Goal: Information Seeking & Learning: Learn about a topic

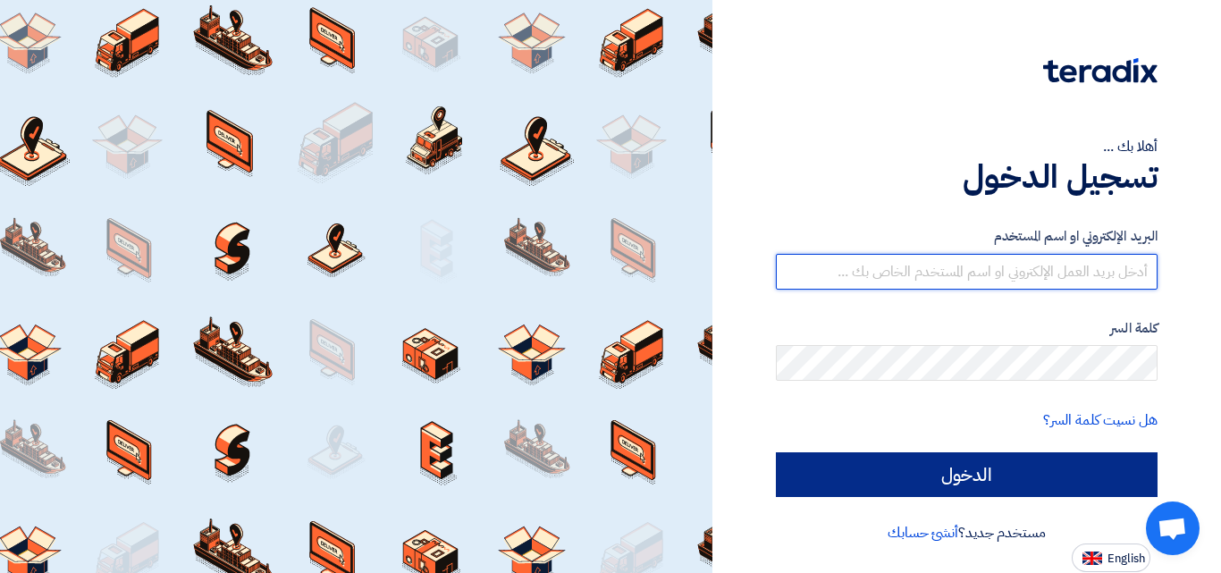
type input "[EMAIL_ADDRESS][DOMAIN_NAME]"
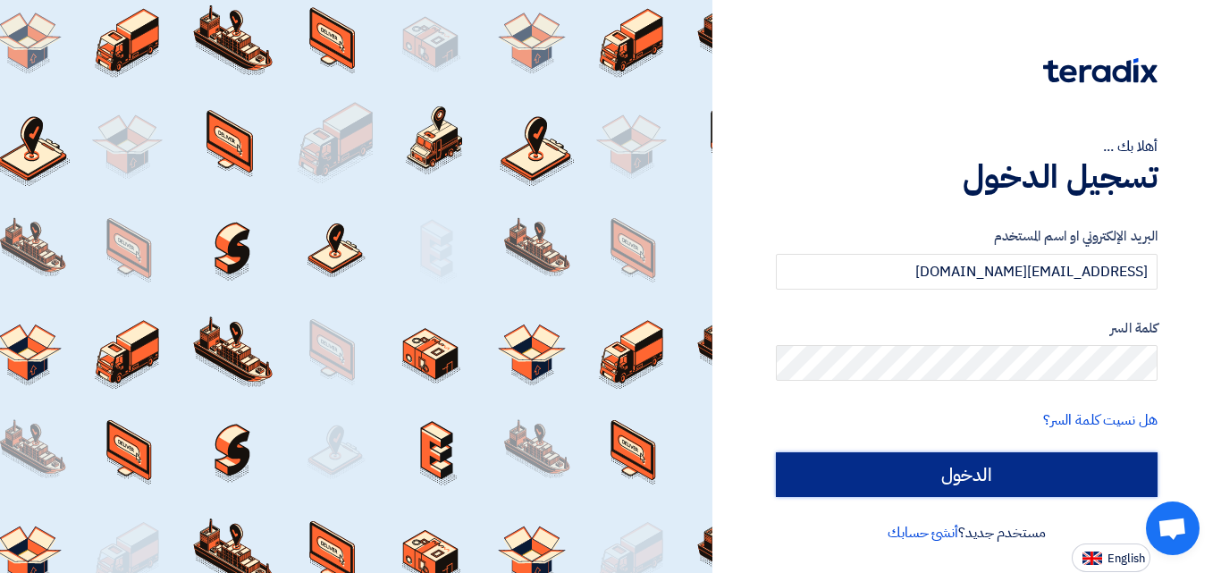
click at [977, 474] on input "الدخول" at bounding box center [967, 474] width 382 height 45
type input "Sign in"
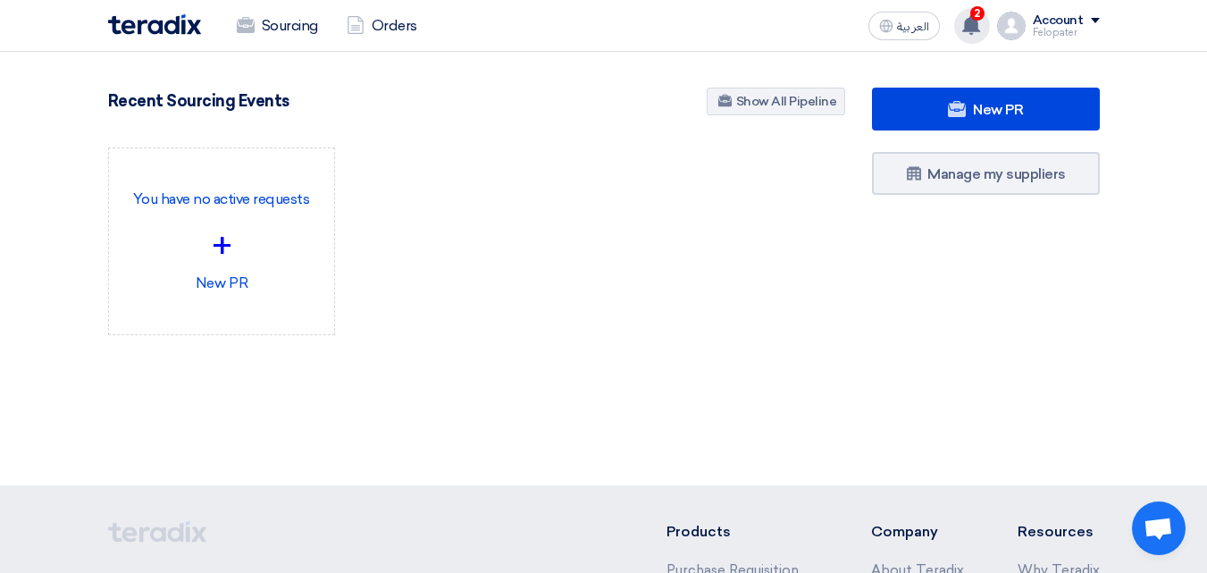
click at [977, 34] on icon at bounding box center [971, 25] width 20 height 20
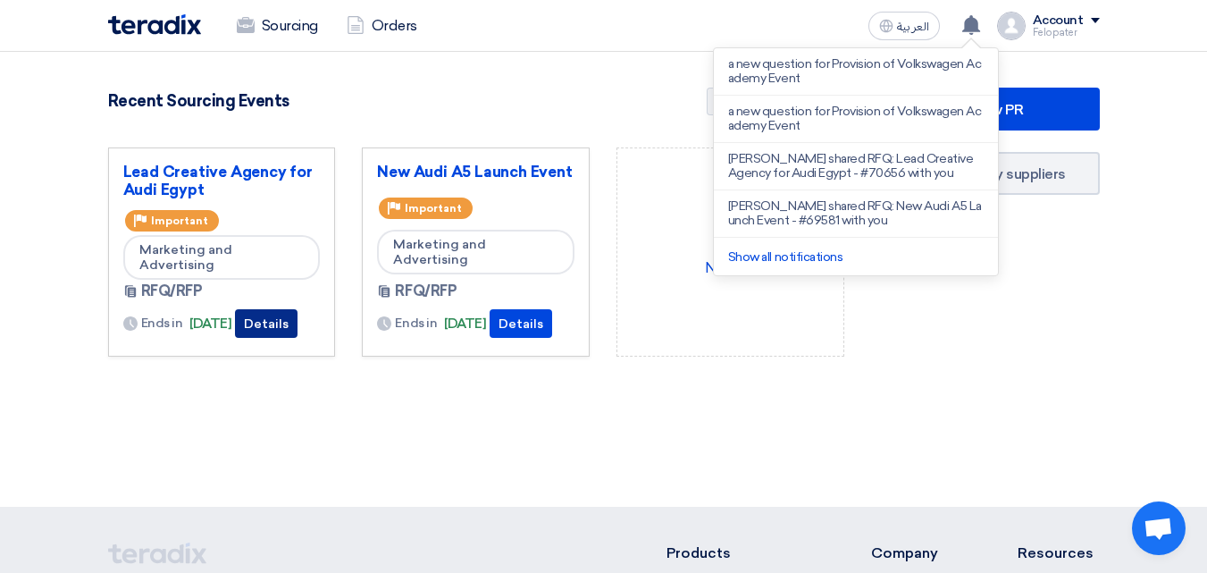
click at [289, 323] on button "Details" at bounding box center [266, 323] width 63 height 29
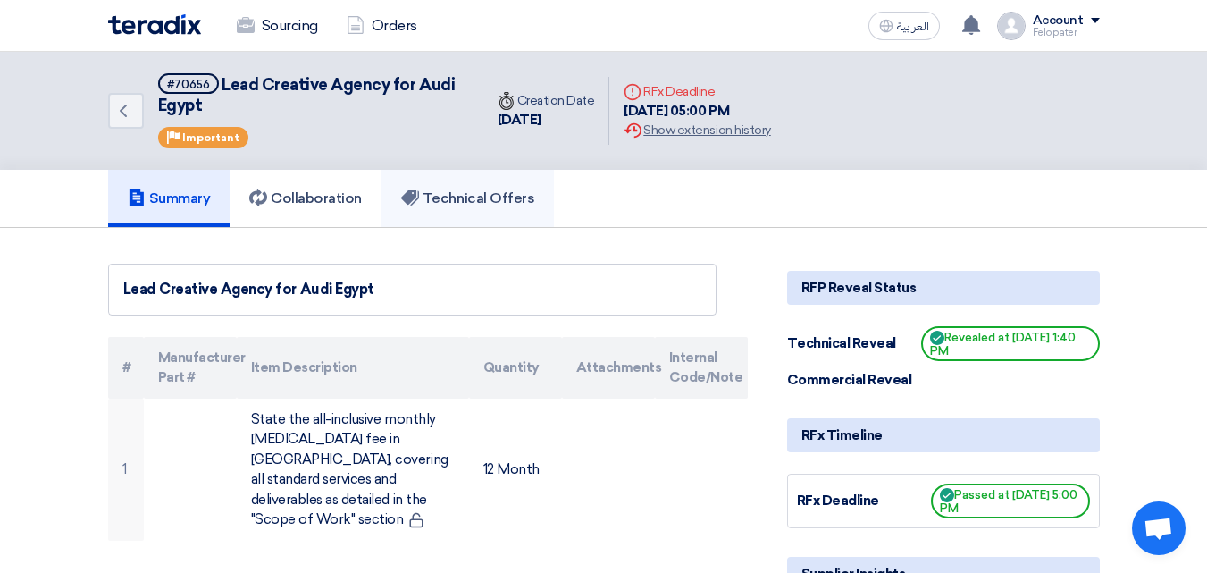
click at [439, 206] on h5 "Technical Offers" at bounding box center [467, 198] width 133 height 18
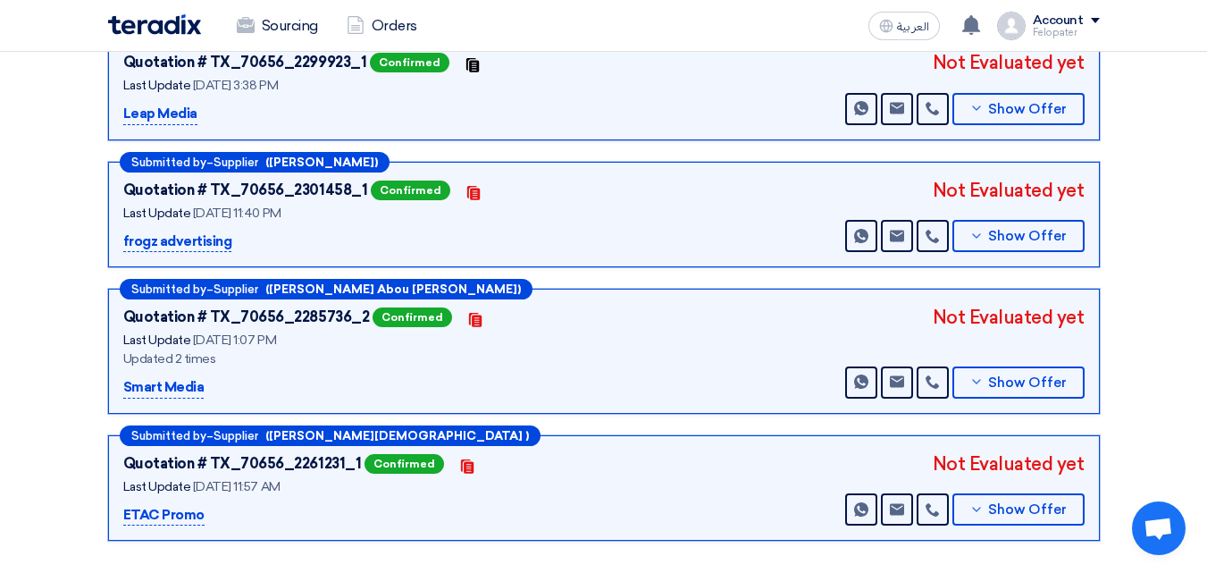
scroll to position [536, 0]
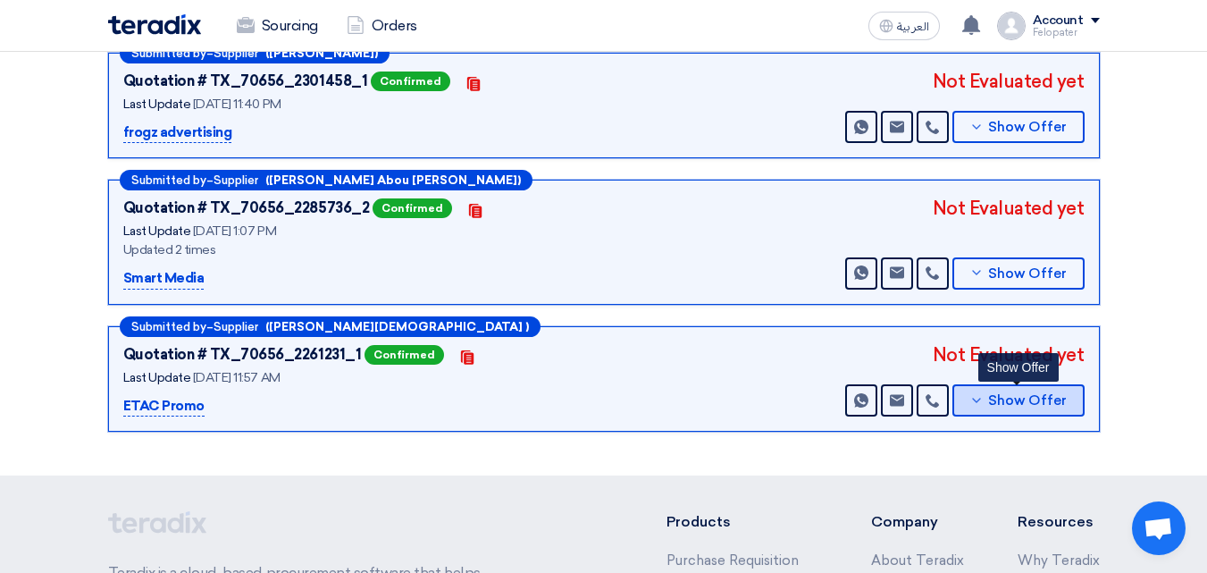
click at [1003, 396] on span "Show Offer" at bounding box center [1027, 400] width 79 height 13
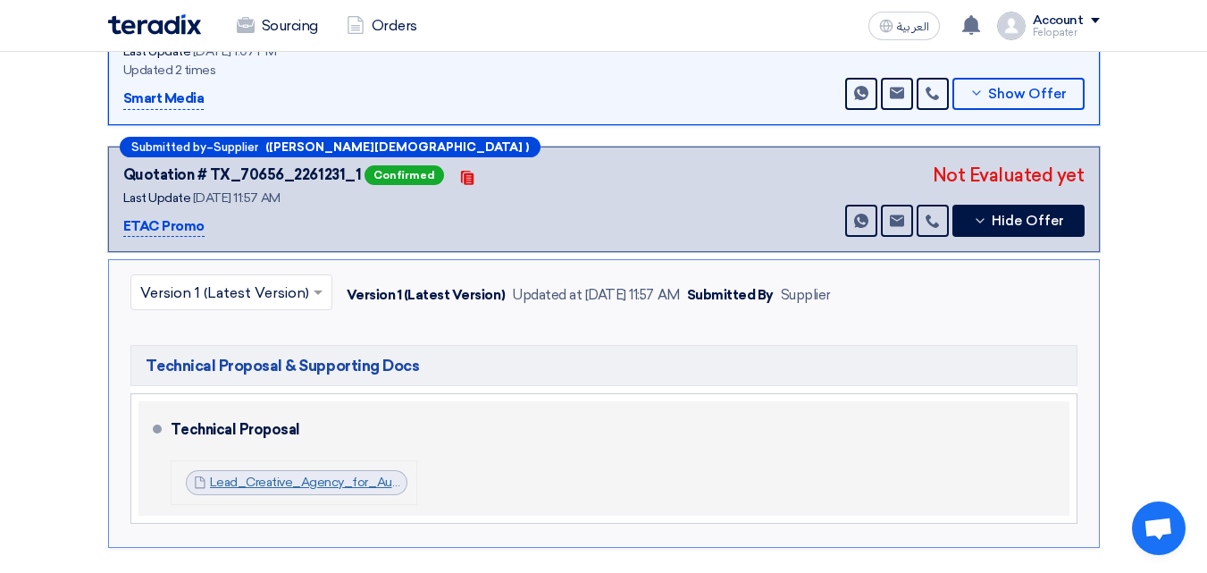
scroll to position [715, 0]
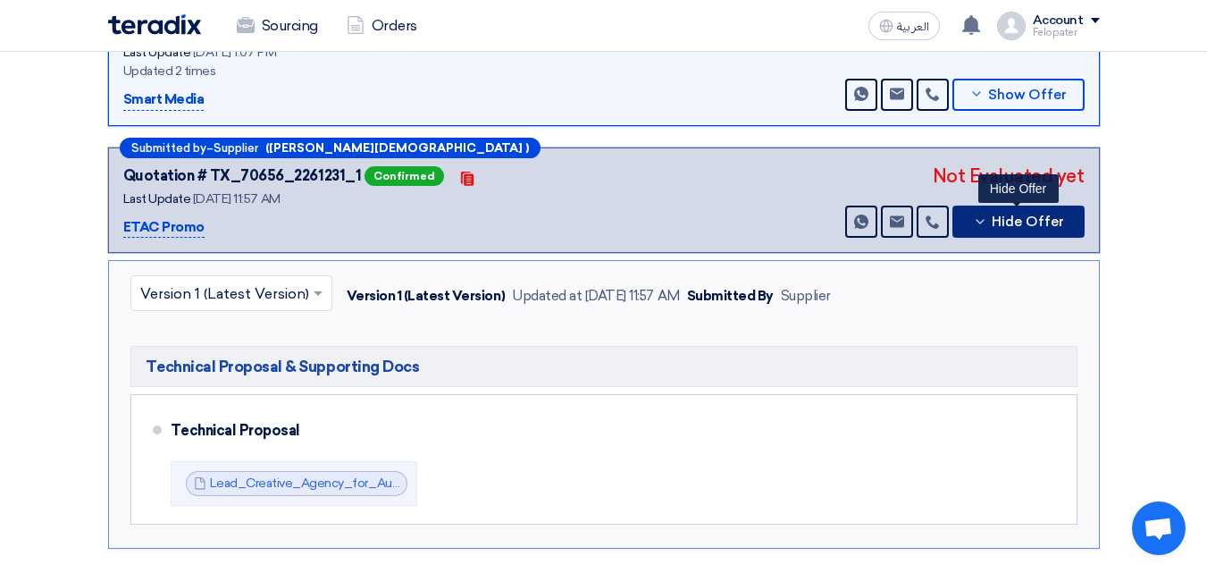
click at [1014, 223] on span "Hide Offer" at bounding box center [1028, 221] width 72 height 13
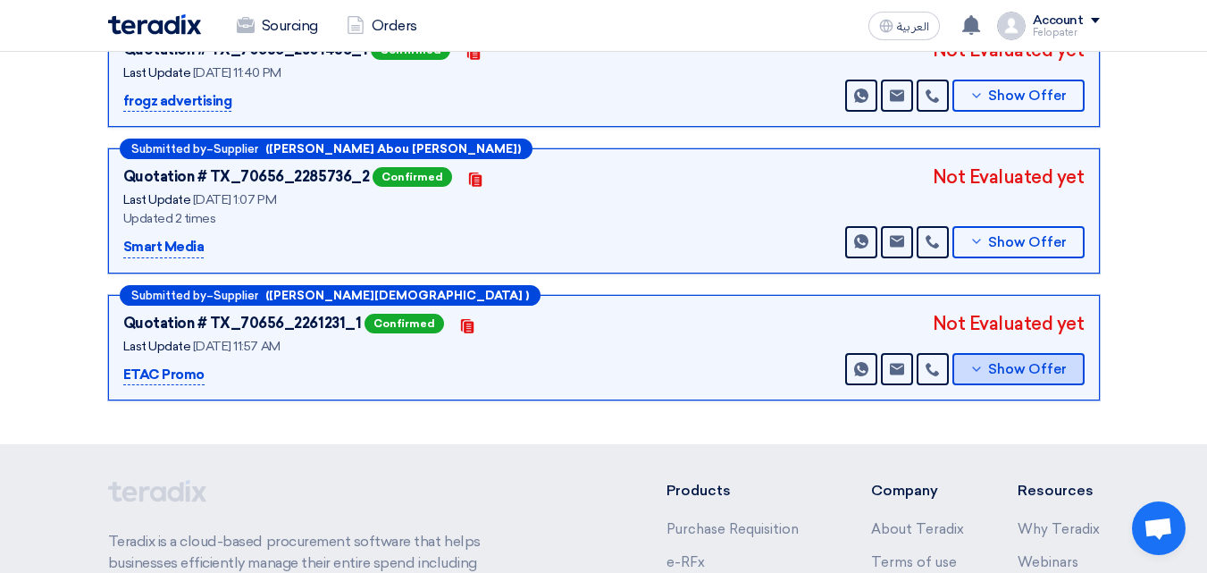
scroll to position [536, 0]
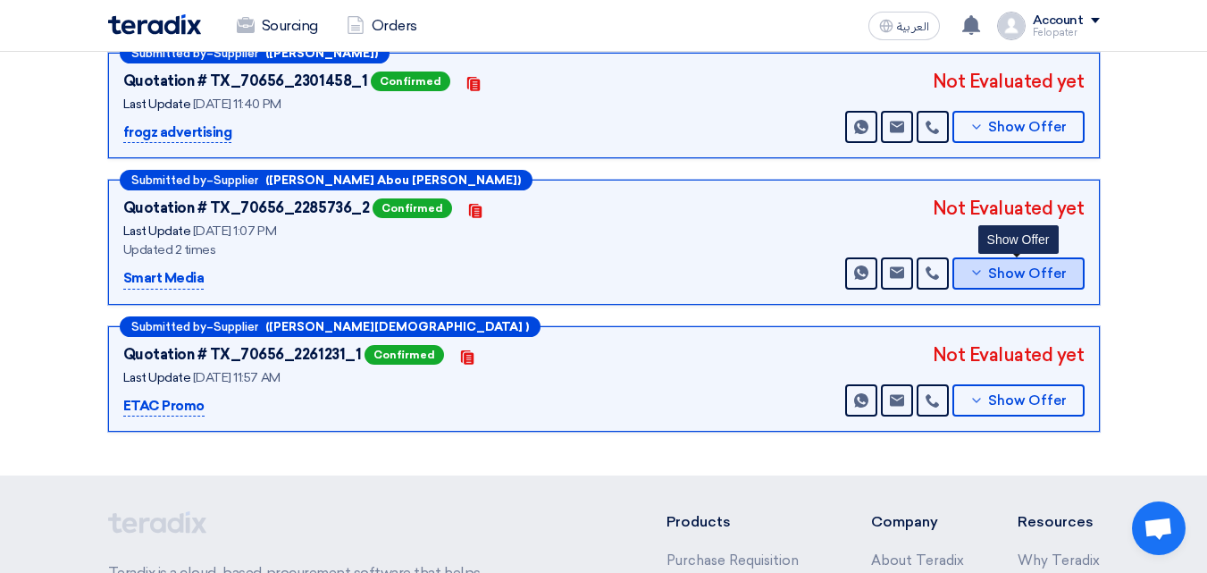
click at [1036, 275] on span "Show Offer" at bounding box center [1027, 273] width 79 height 13
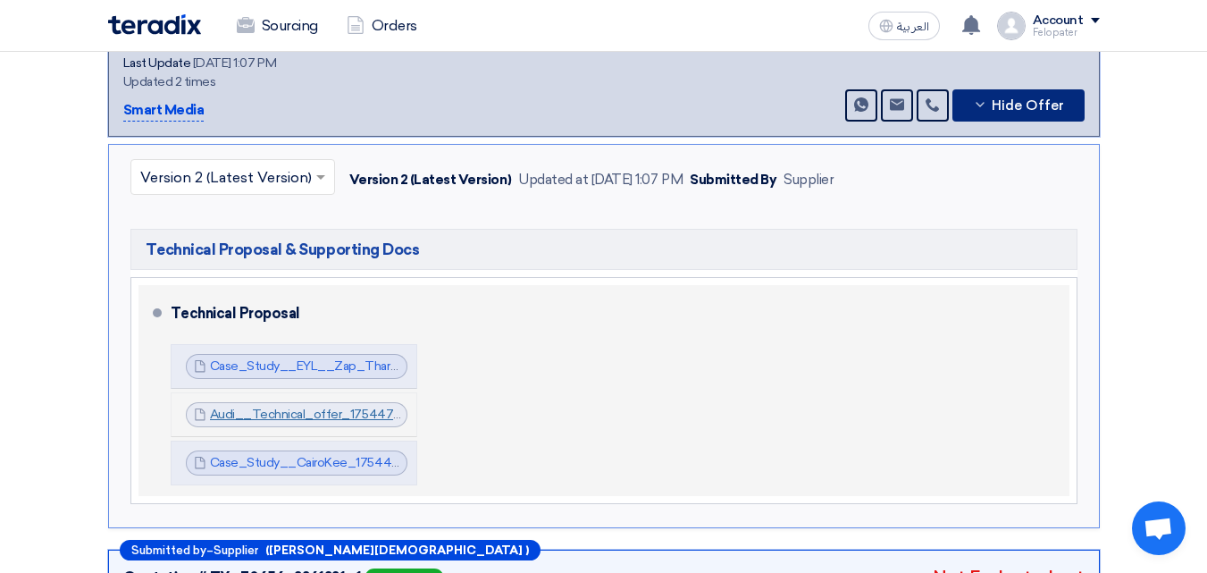
scroll to position [715, 0]
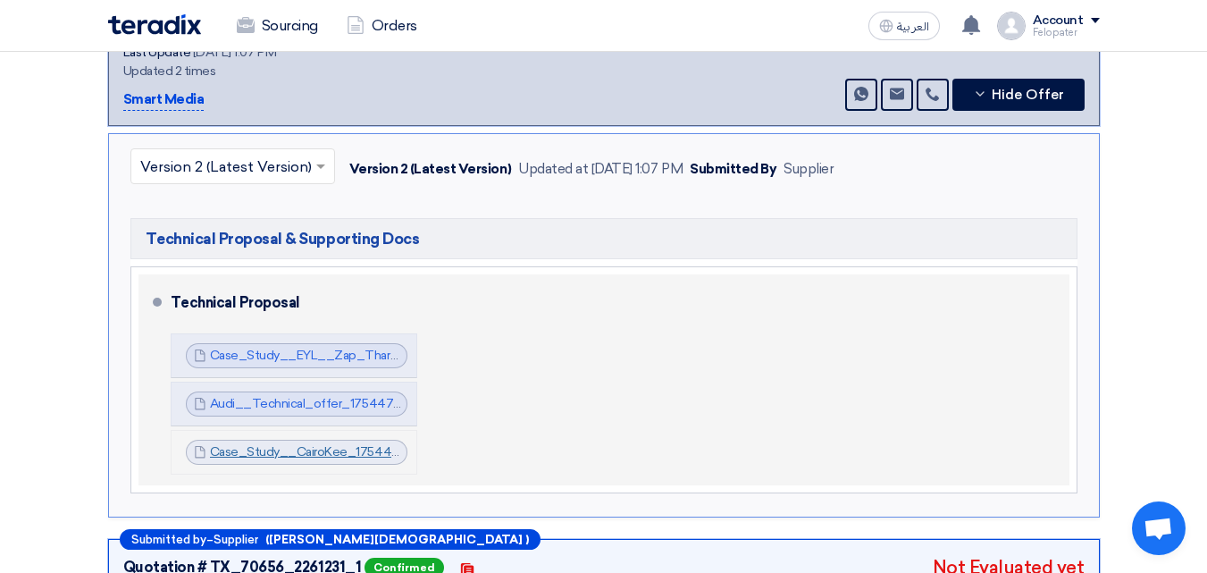
click at [305, 450] on link "Case_Study__CairoKee_1754471204023.docx" at bounding box center [343, 451] width 267 height 15
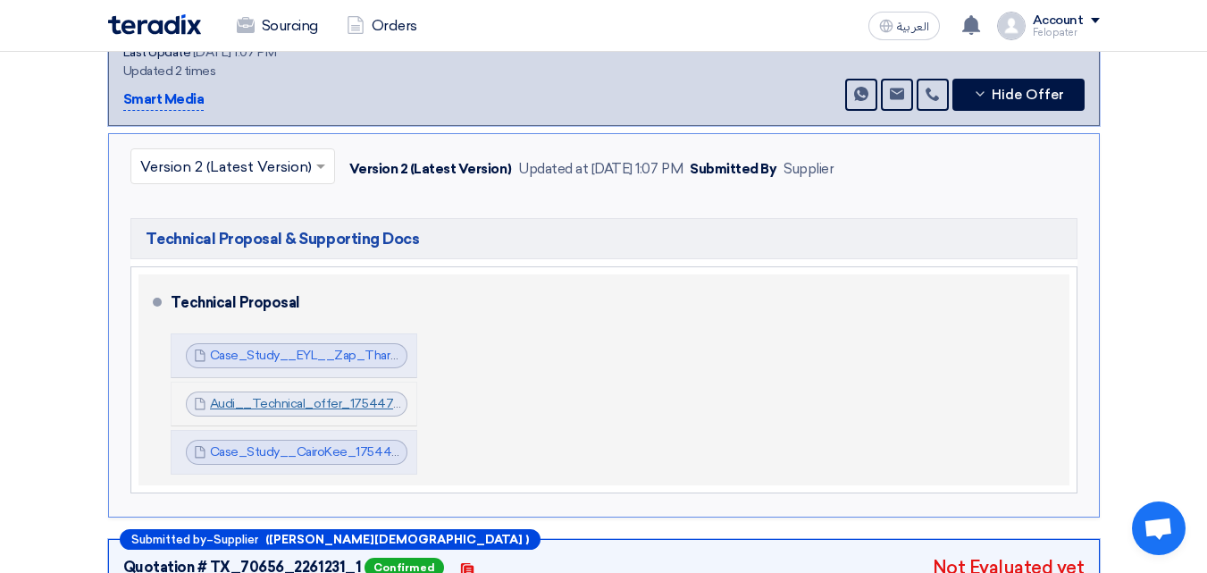
click at [245, 407] on link "Audi__Technical_offer_1754471165924.pdf" at bounding box center [335, 403] width 251 height 15
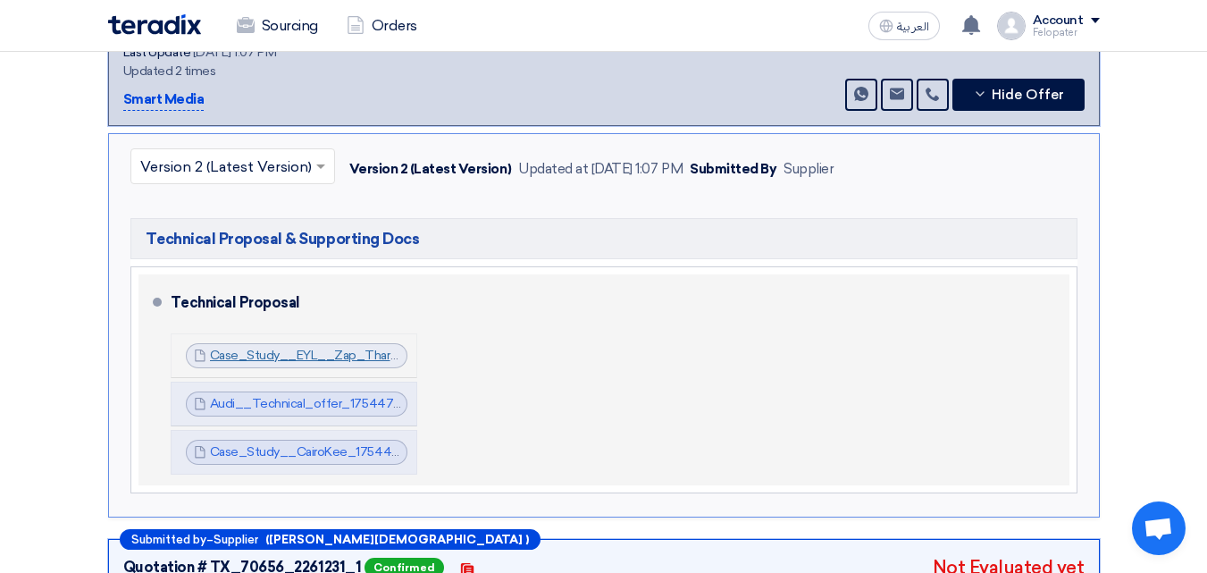
click at [313, 354] on link "Case_Study__EYL__Zap_Tharwat_1754471130327.docx" at bounding box center [372, 355] width 325 height 15
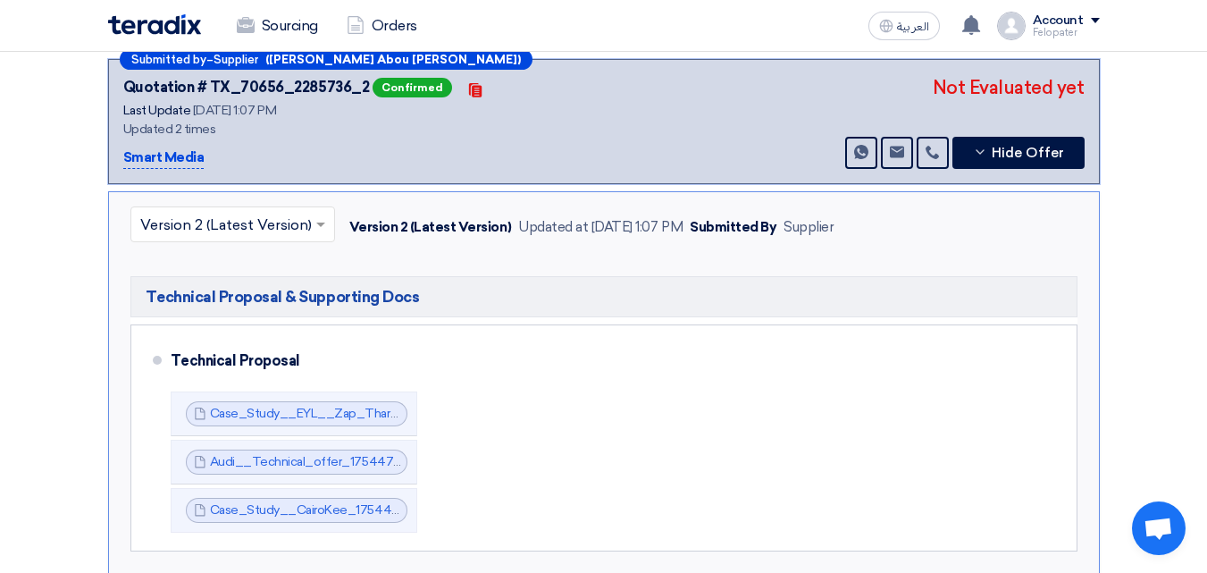
scroll to position [625, 0]
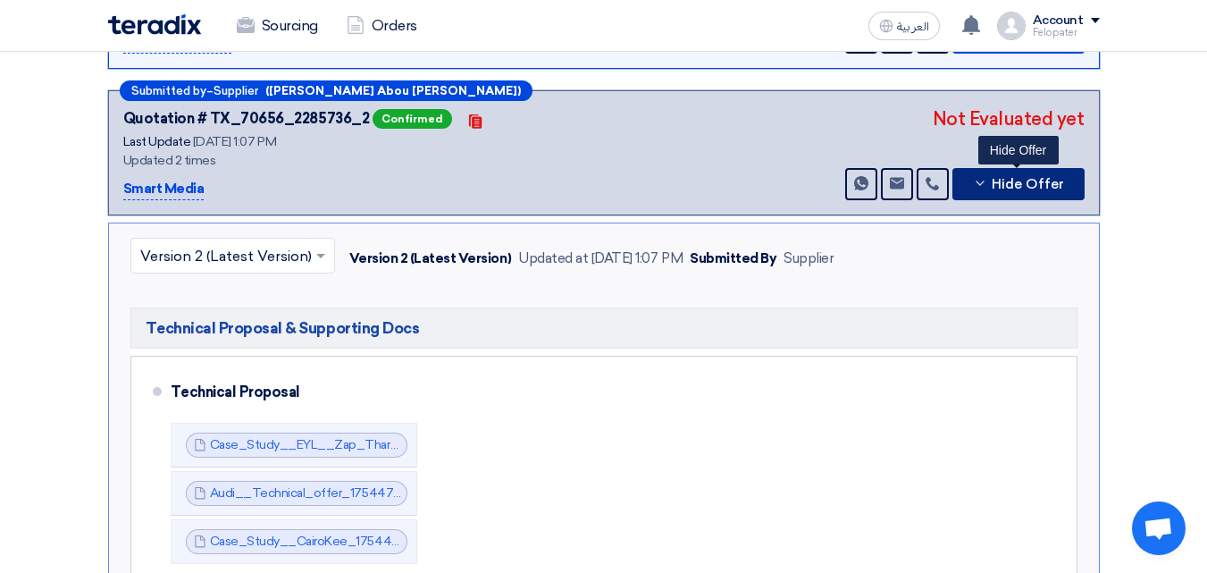
click at [1013, 189] on span "Hide Offer" at bounding box center [1028, 184] width 72 height 13
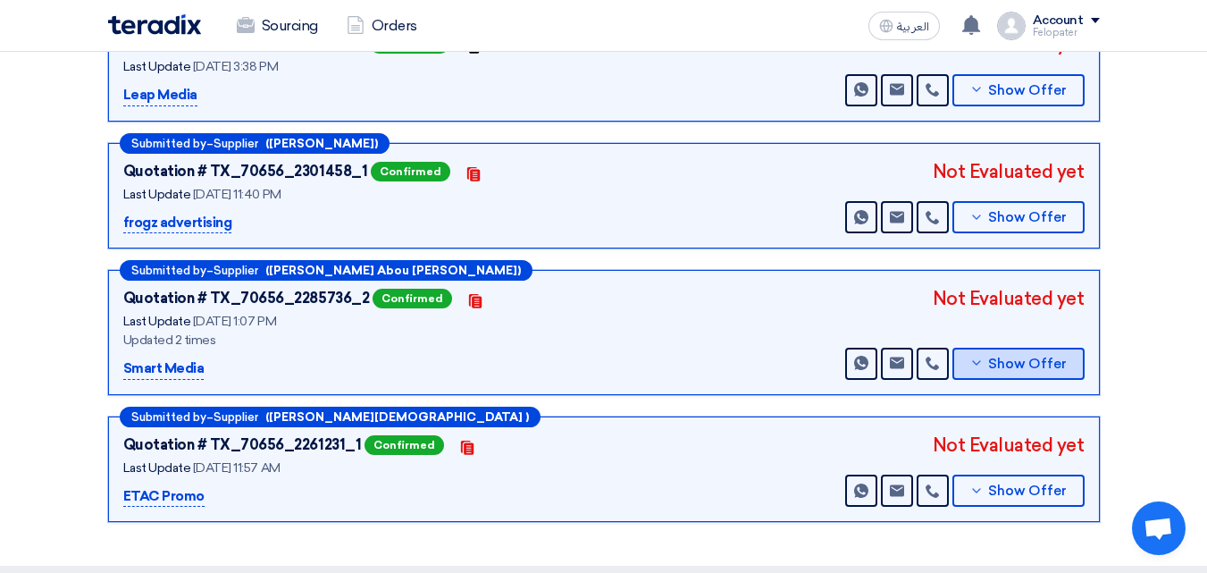
scroll to position [357, 0]
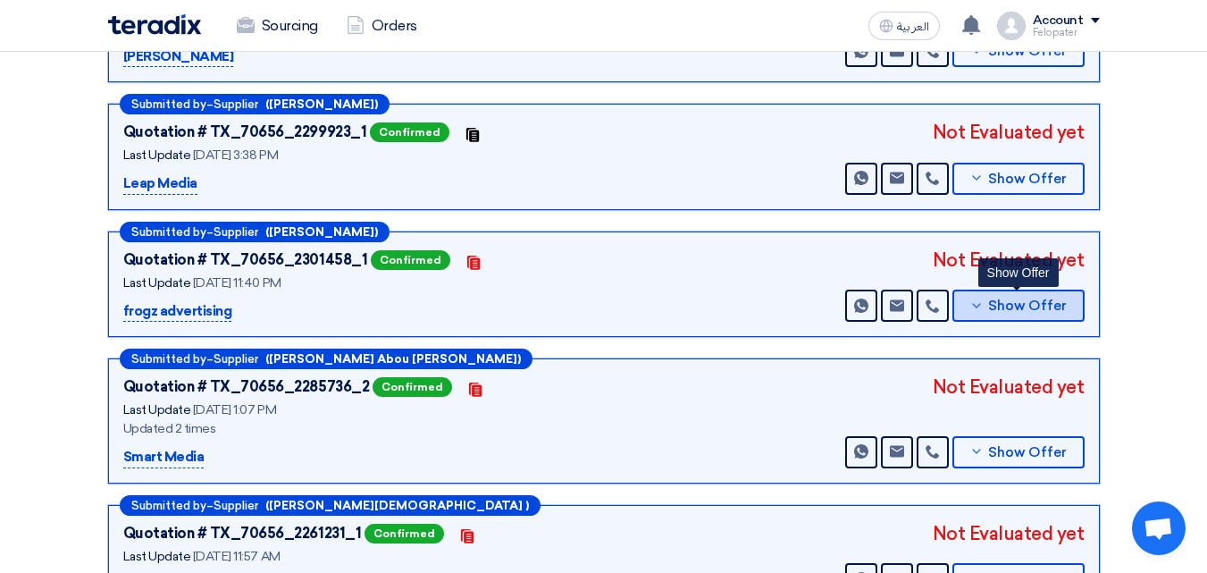
click at [1027, 300] on span "Show Offer" at bounding box center [1027, 305] width 79 height 13
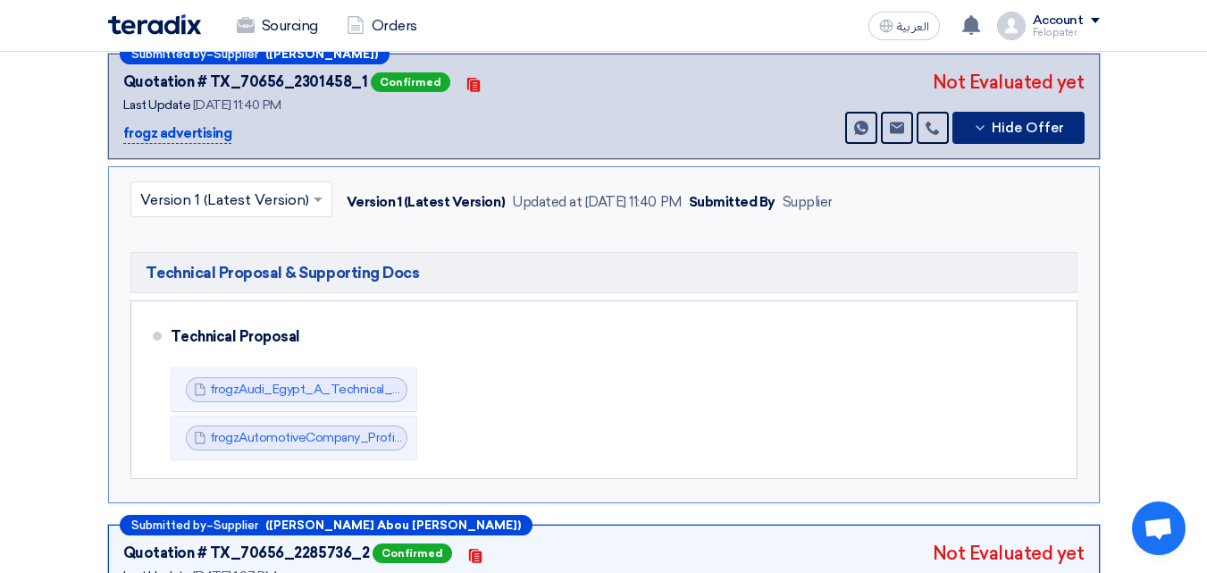
scroll to position [536, 0]
click at [28, 326] on section "Technical Offers Received Submitted by – Supplier ([GEOGRAPHIC_DATA]) Quotation…" at bounding box center [603, 256] width 1207 height 1128
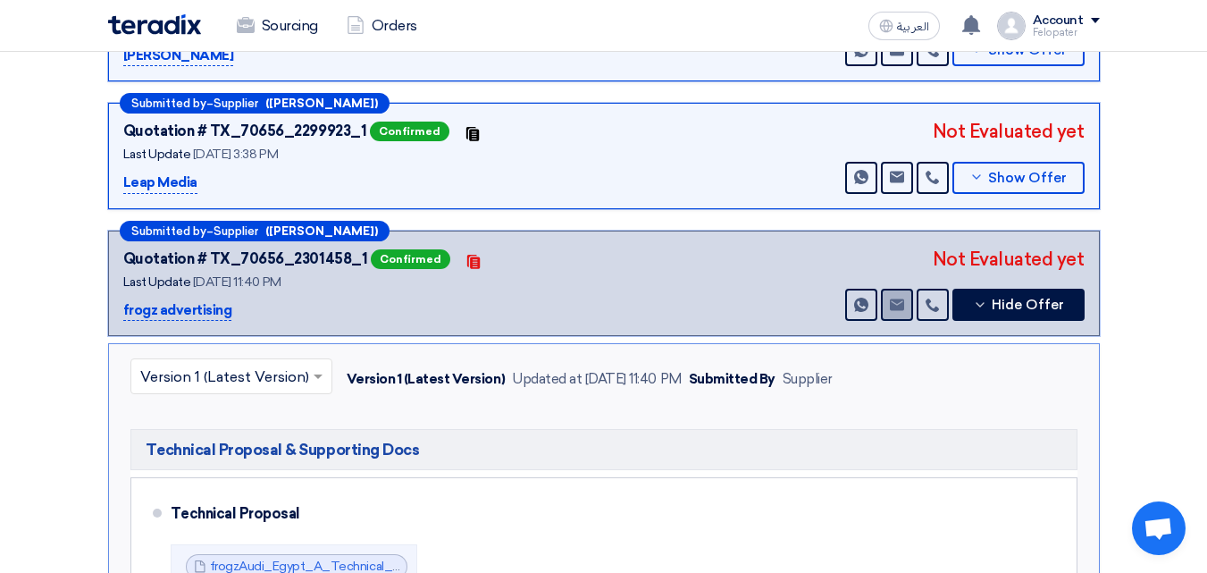
scroll to position [357, 0]
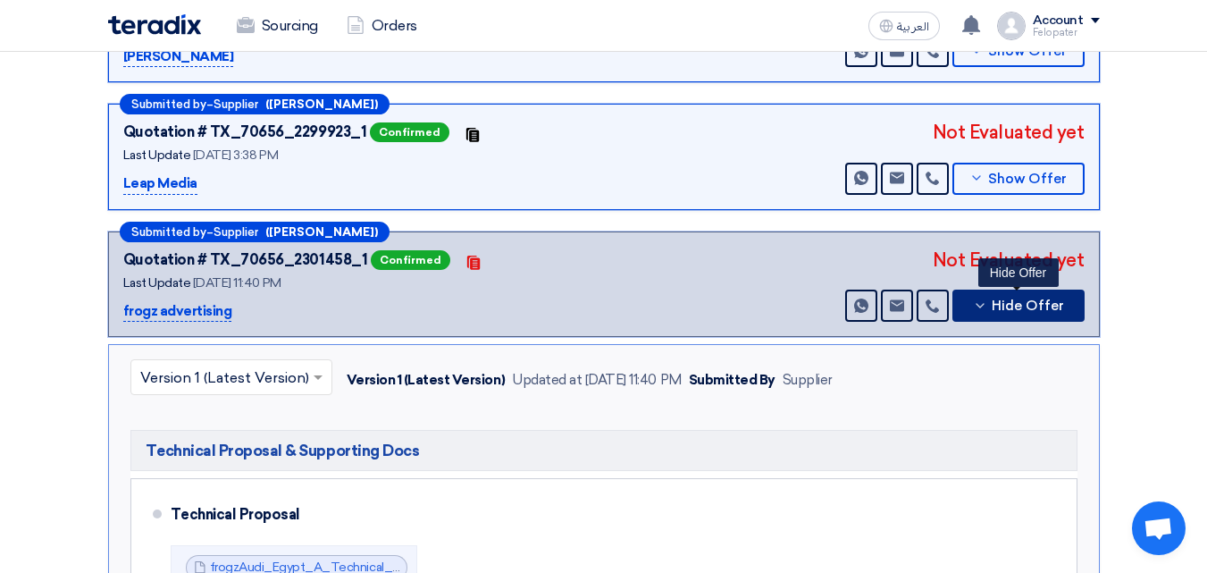
click at [1057, 303] on span "Hide Offer" at bounding box center [1028, 305] width 72 height 13
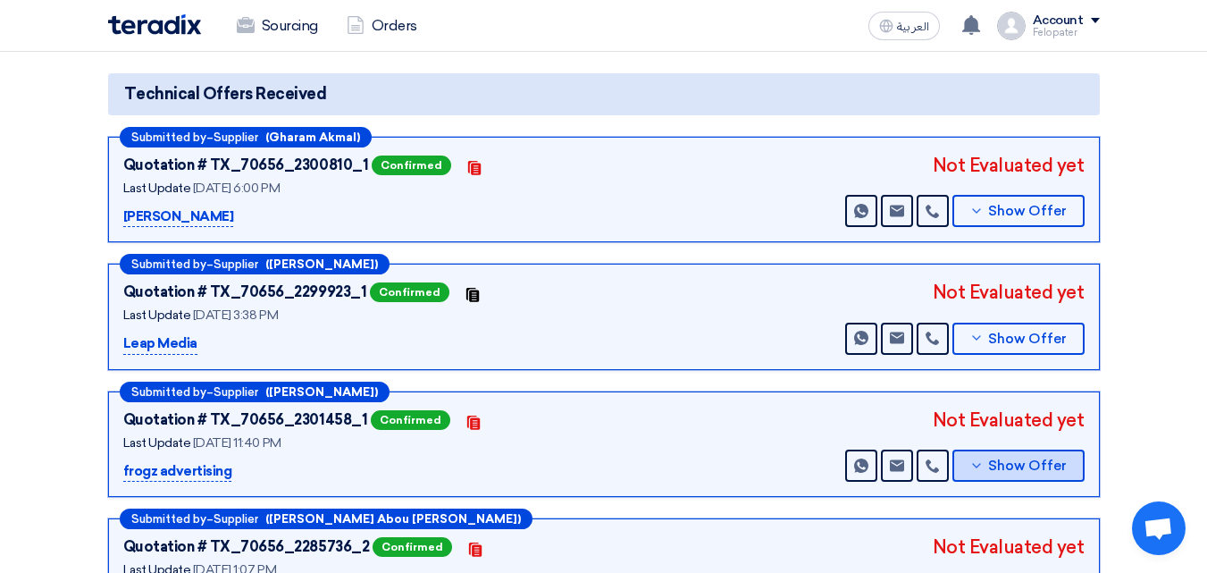
scroll to position [179, 0]
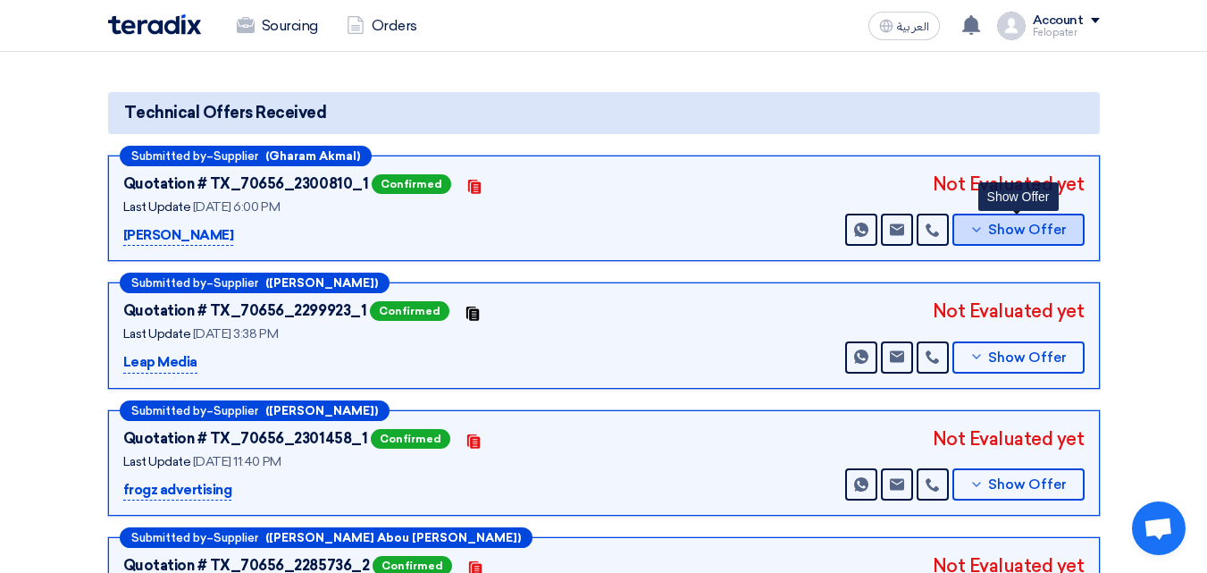
click at [1041, 239] on button "Show Offer" at bounding box center [1018, 230] width 132 height 32
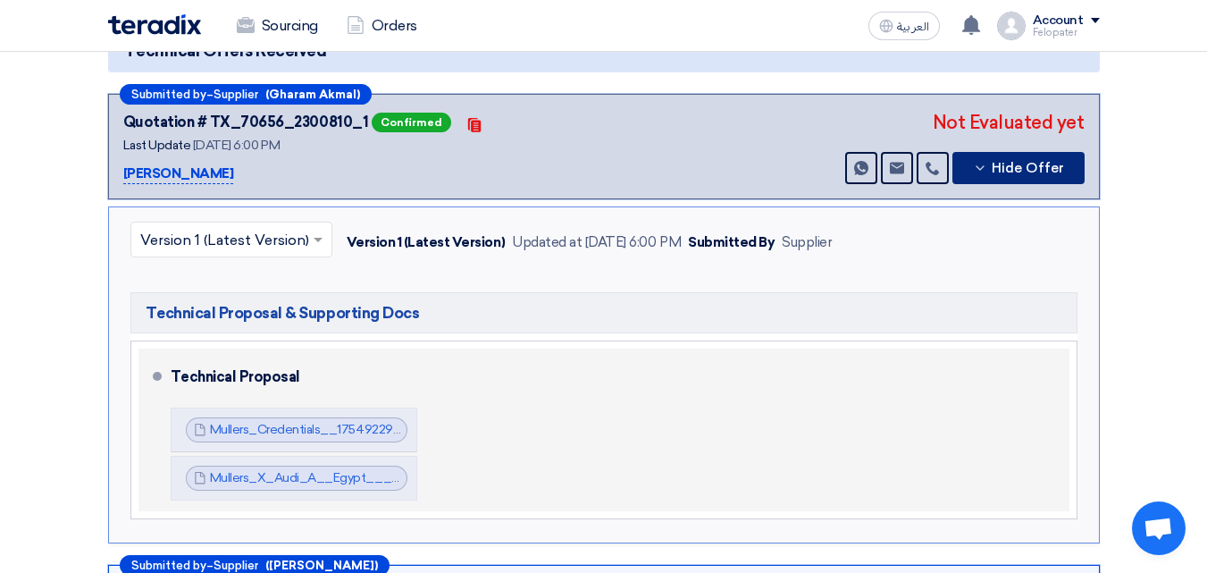
scroll to position [268, 0]
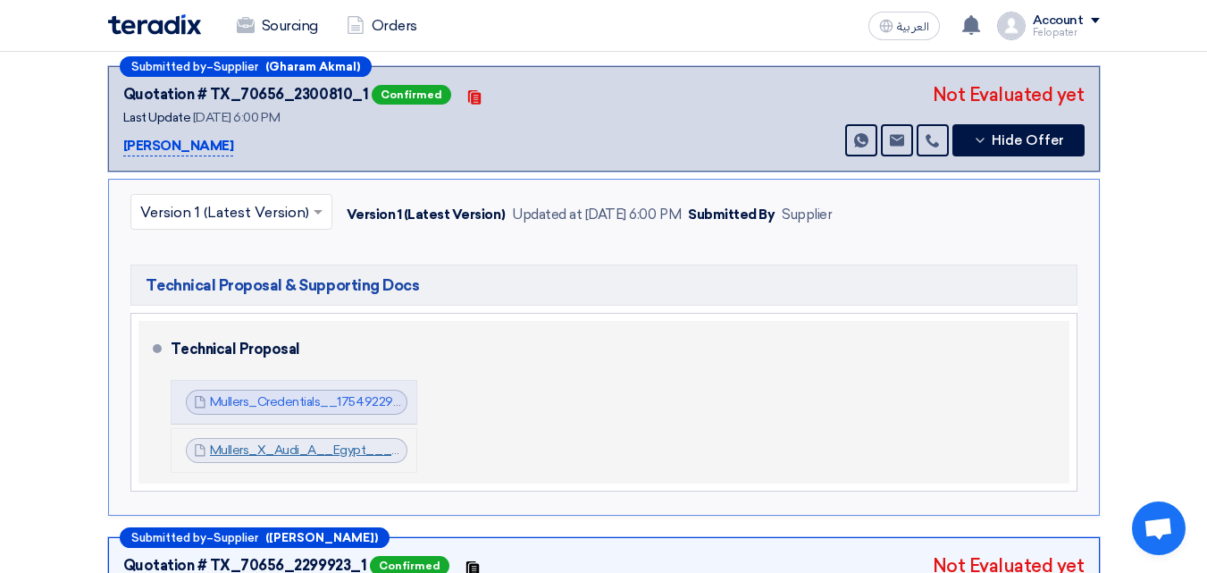
click at [368, 457] on link "Mullers_X_Audi_A__Egypt___1754924036958.pdf" at bounding box center [359, 449] width 298 height 15
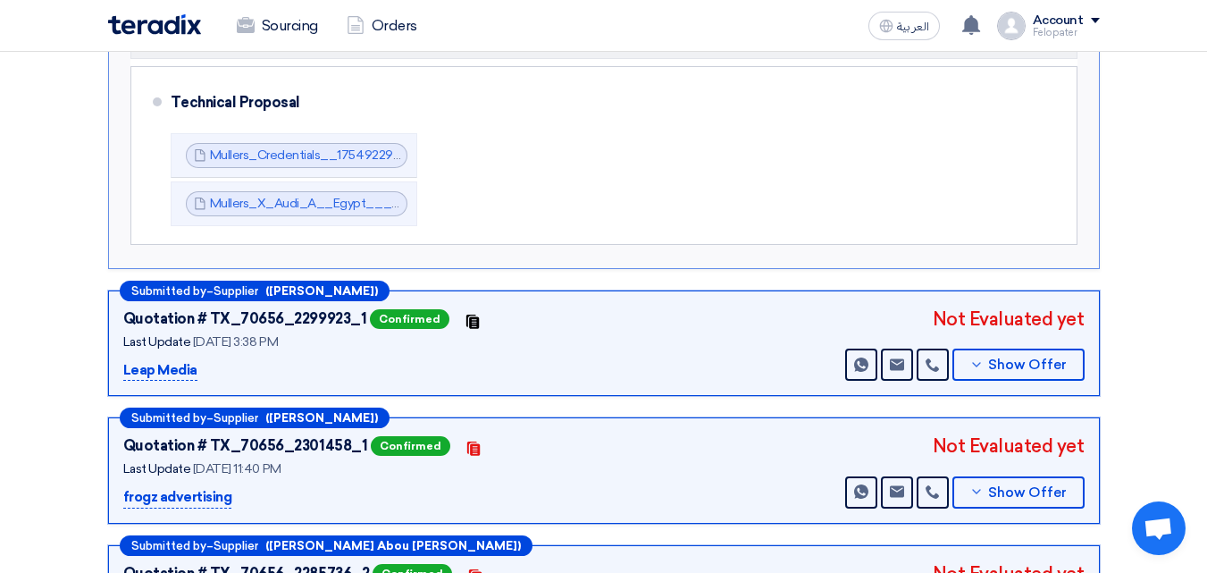
scroll to position [536, 0]
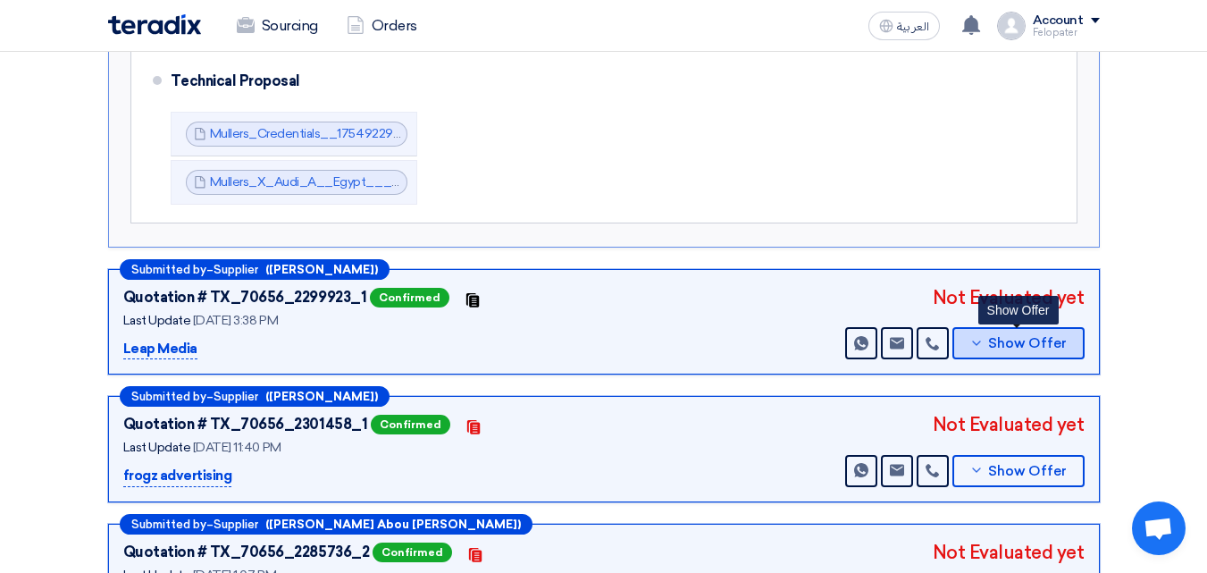
click at [1038, 348] on span "Show Offer" at bounding box center [1027, 343] width 79 height 13
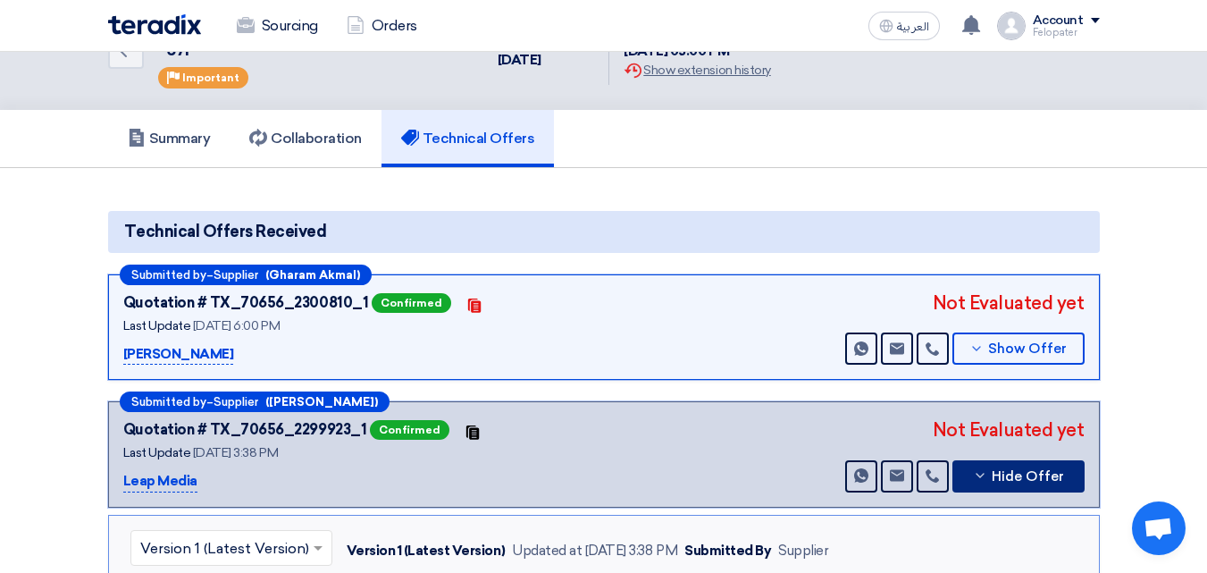
scroll to position [89, 0]
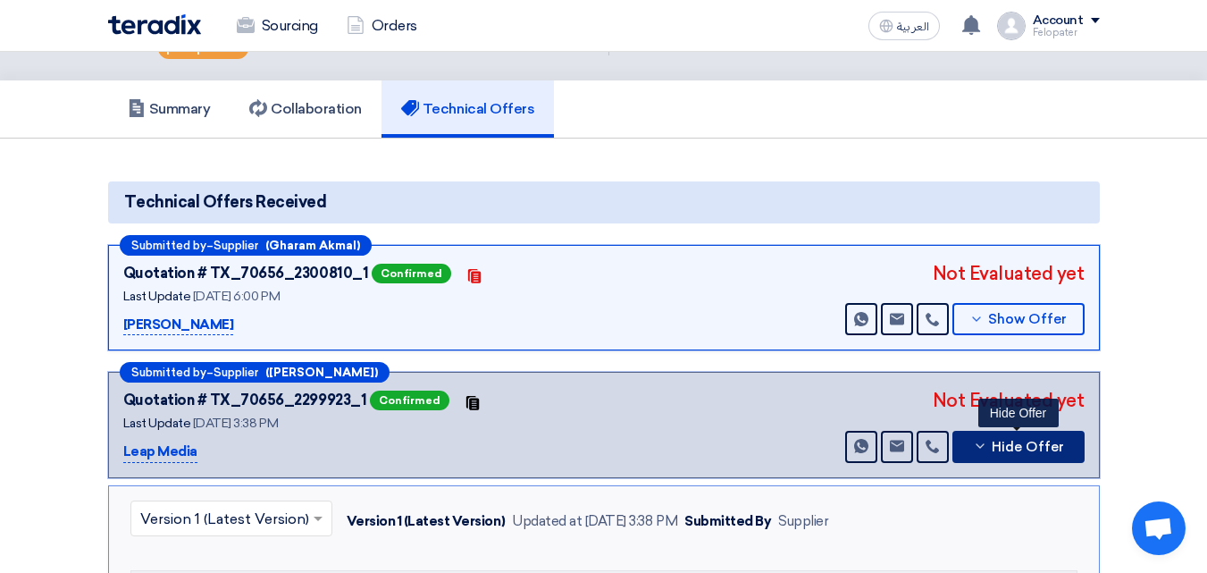
click at [1042, 445] on span "Hide Offer" at bounding box center [1028, 446] width 72 height 13
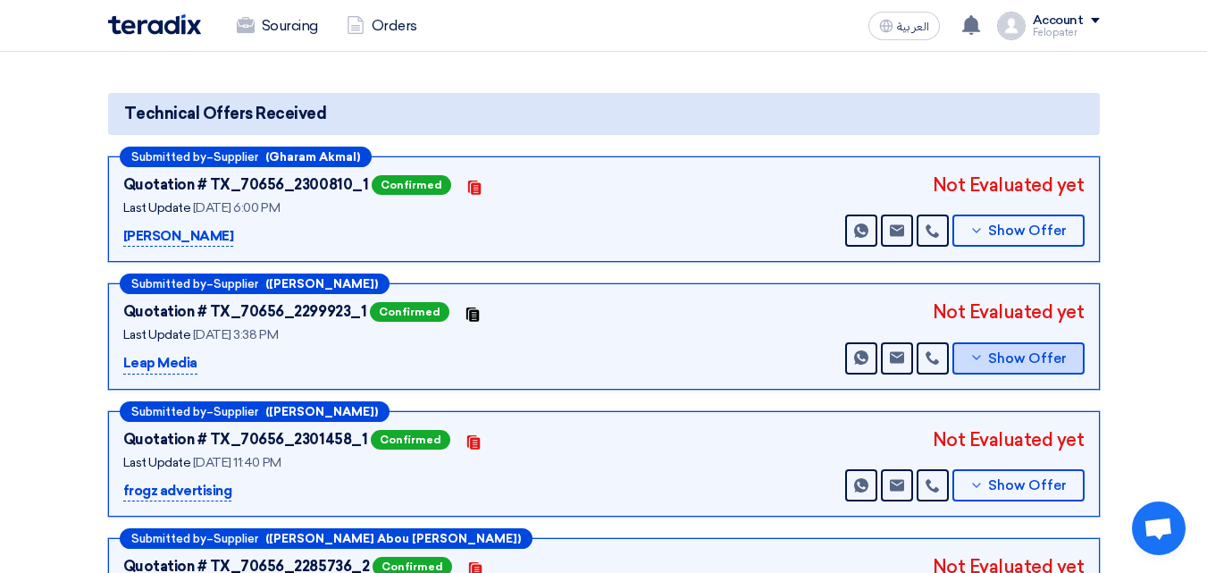
scroll to position [179, 0]
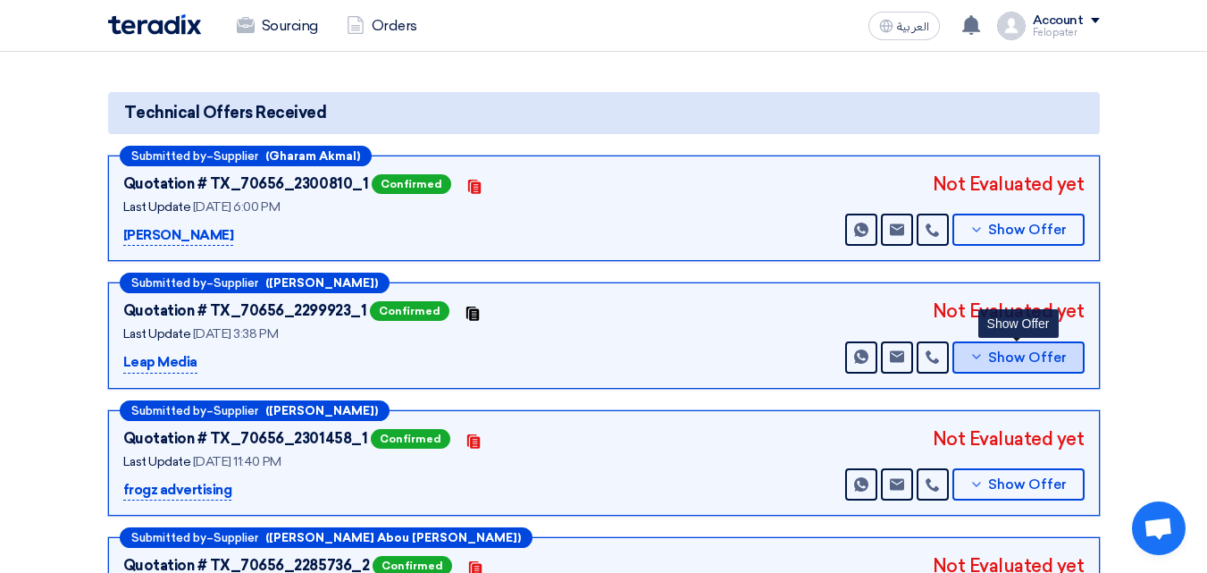
click at [1017, 355] on span "Show Offer" at bounding box center [1027, 357] width 79 height 13
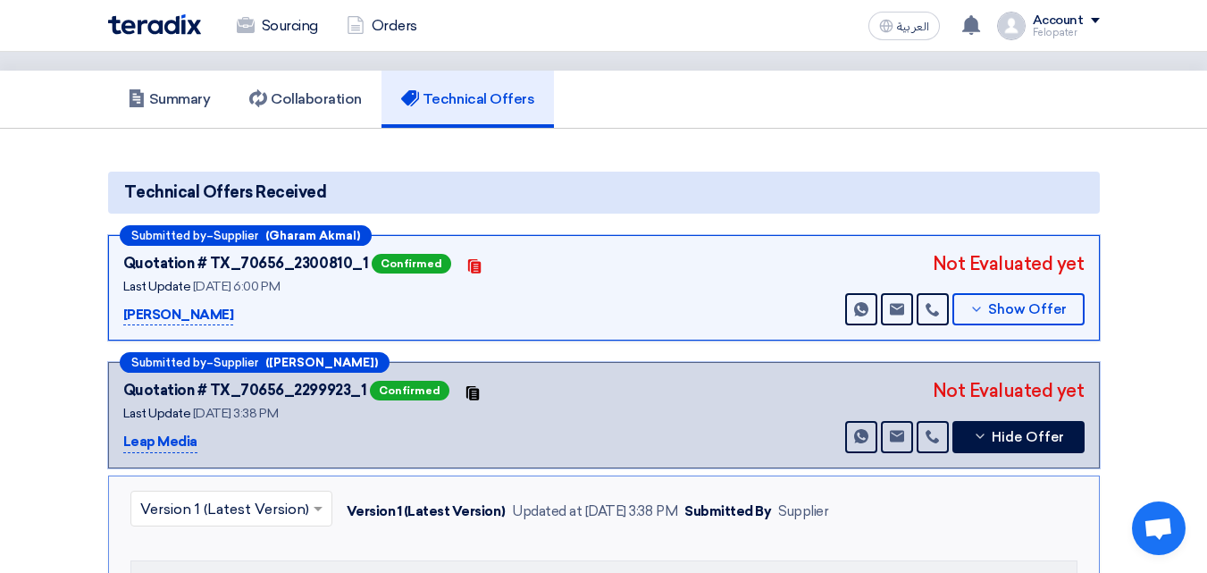
scroll to position [0, 0]
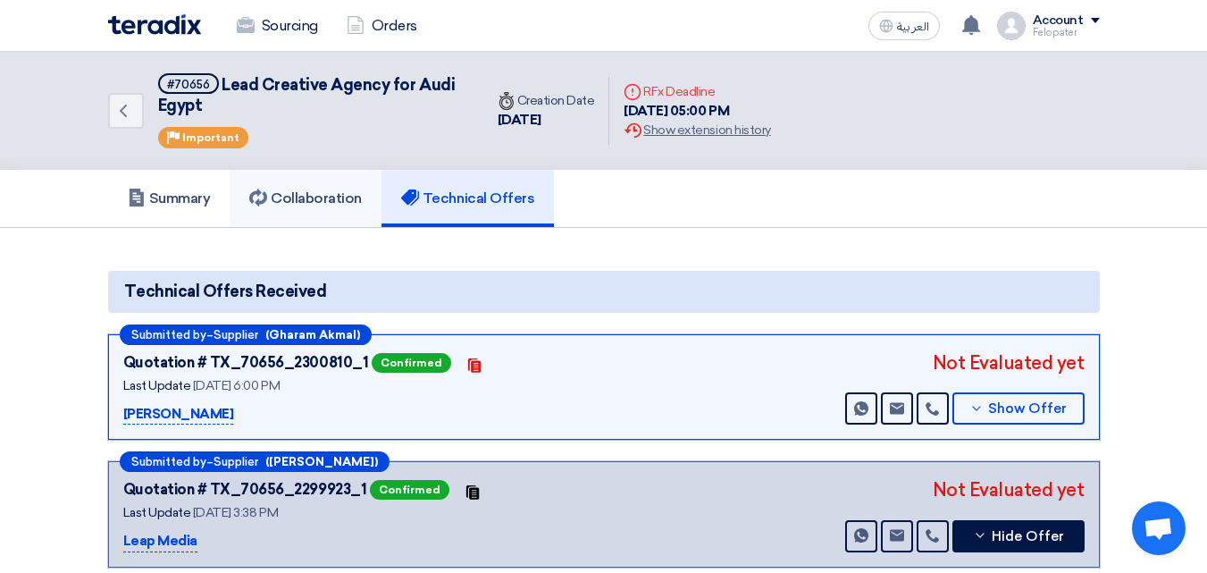
click at [323, 202] on h5 "Collaboration" at bounding box center [305, 198] width 113 height 18
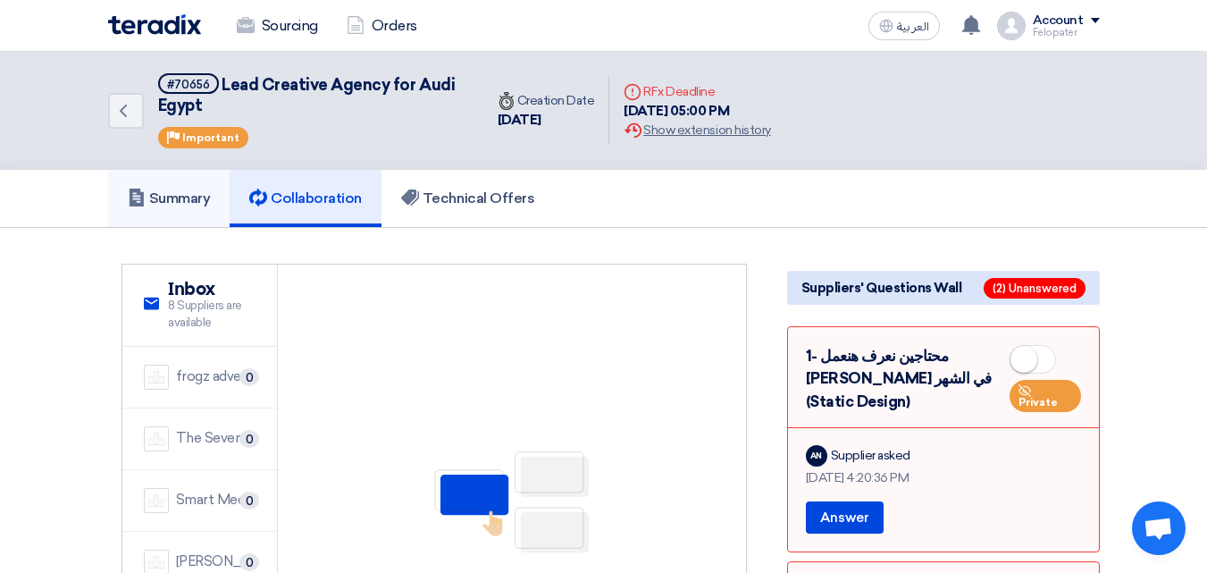
click at [154, 201] on h5 "Summary" at bounding box center [169, 198] width 83 height 18
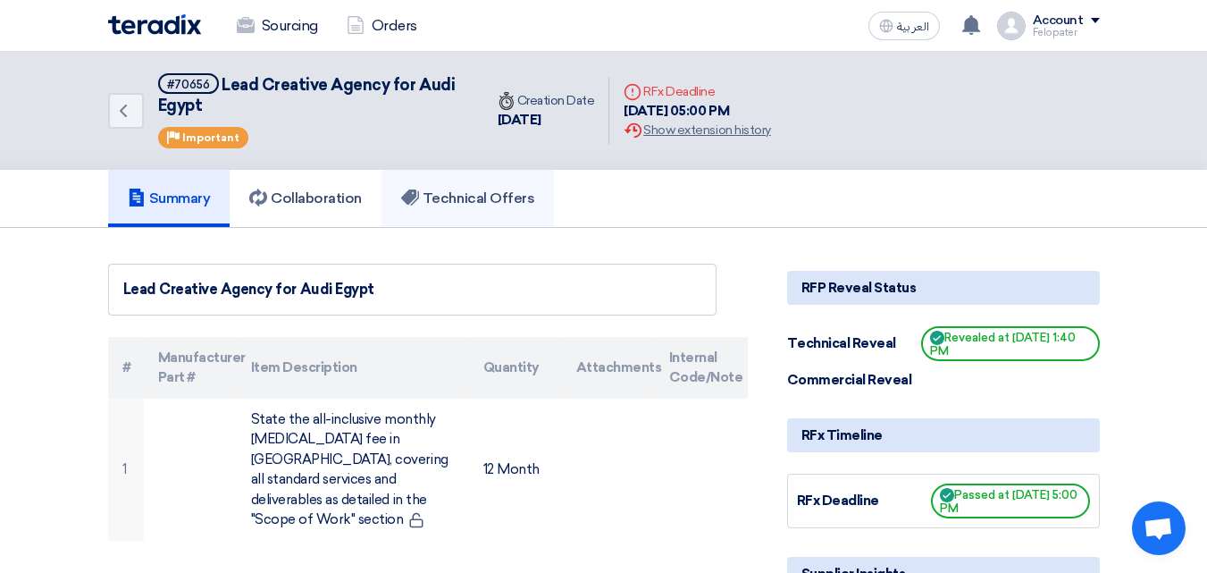
click at [475, 199] on h5 "Technical Offers" at bounding box center [467, 198] width 133 height 18
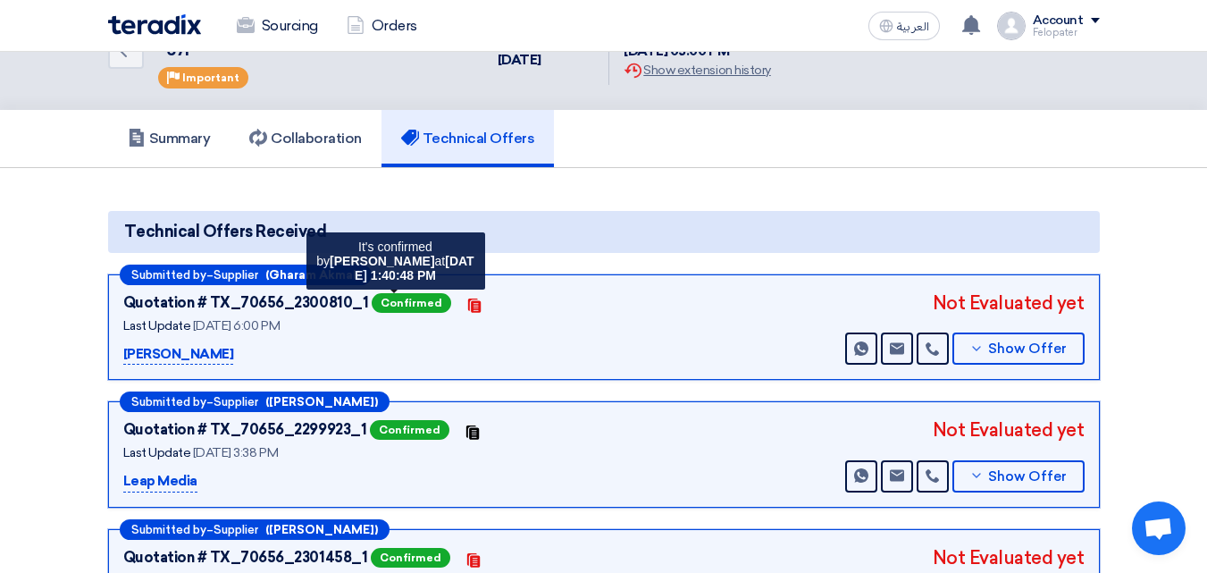
scroll to position [89, 0]
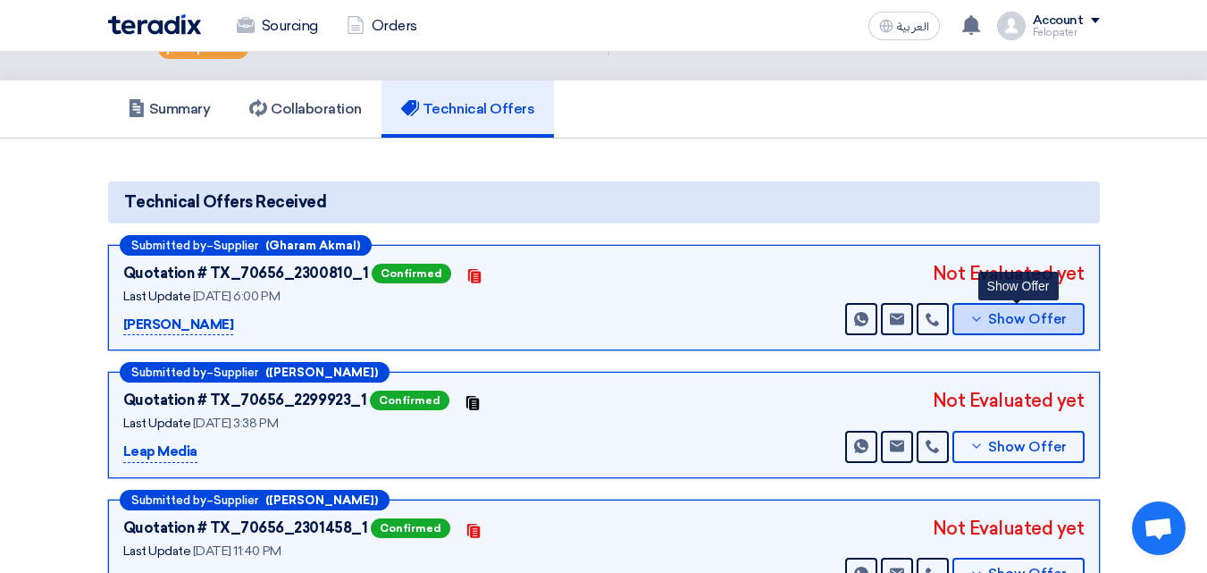
click at [1028, 321] on span "Show Offer" at bounding box center [1027, 319] width 79 height 13
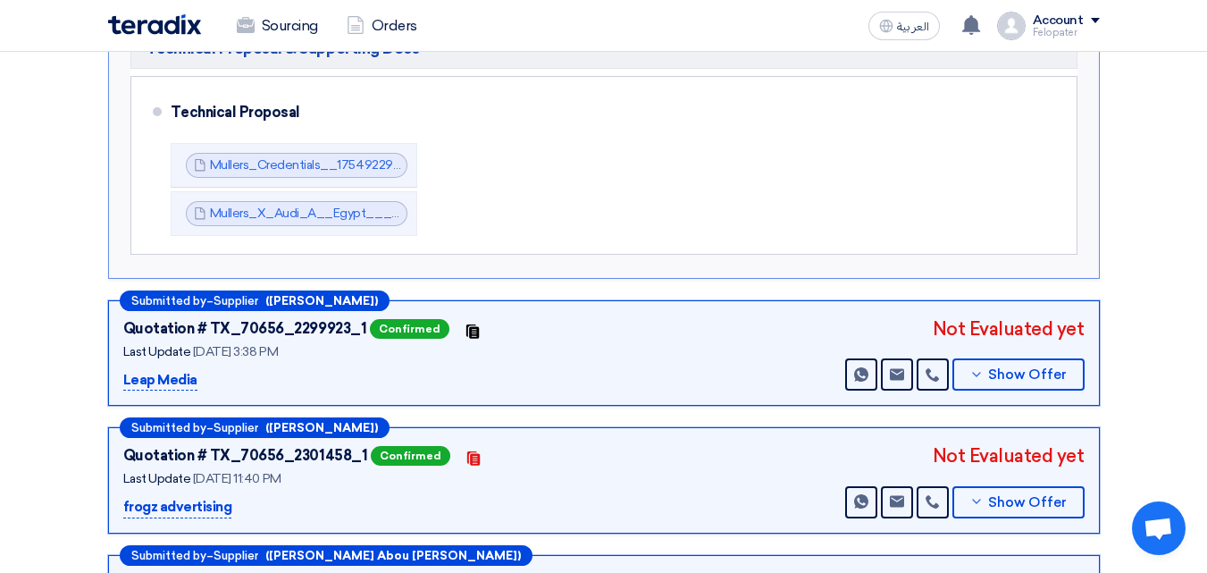
scroll to position [536, 0]
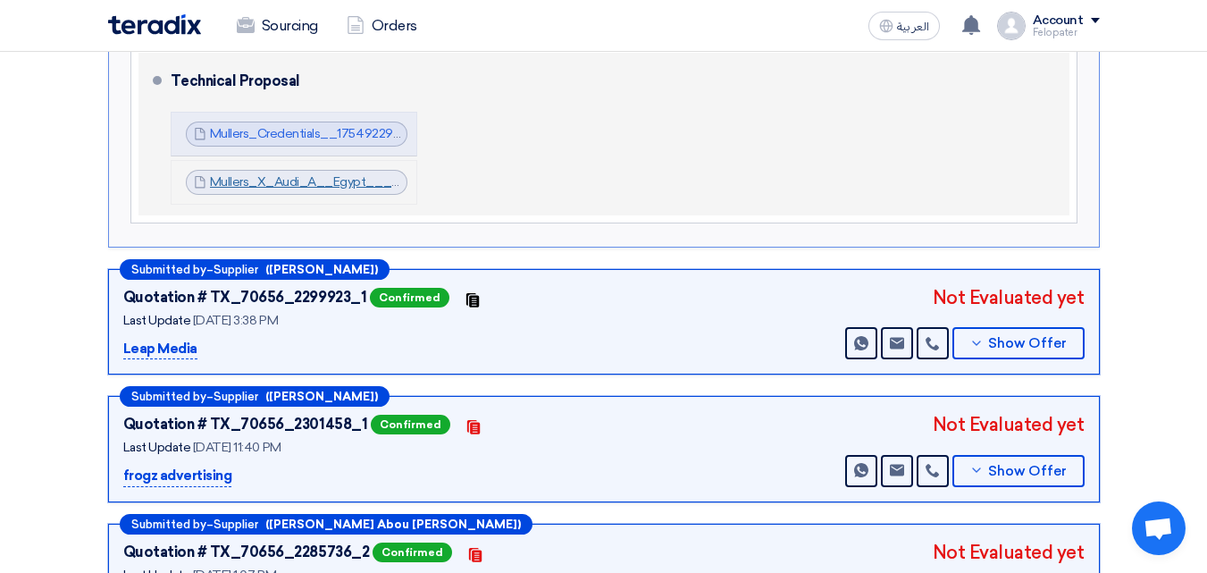
click at [331, 183] on link "Mullers_X_Audi_A__Egypt___1754924036958.pdf" at bounding box center [359, 181] width 298 height 15
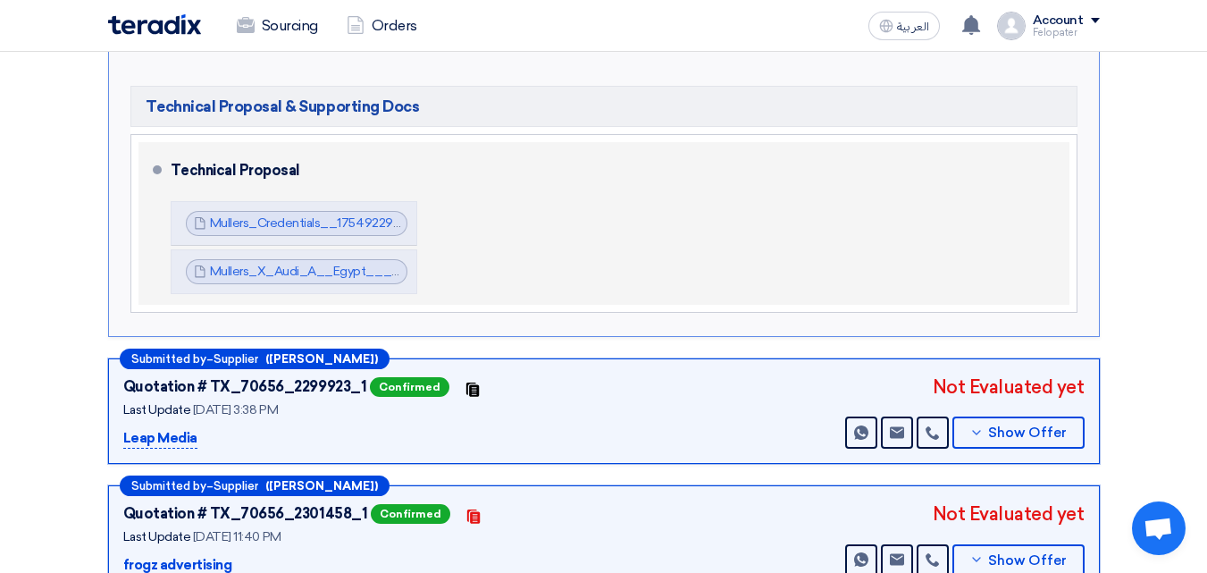
scroll to position [357, 0]
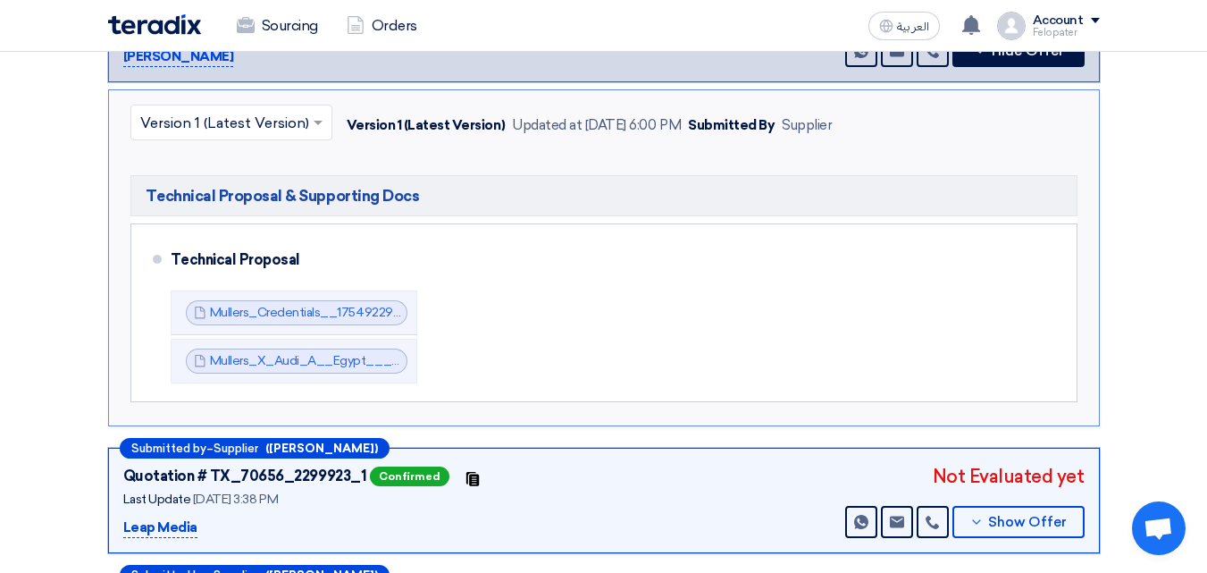
click at [284, 123] on input "text" at bounding box center [222, 124] width 164 height 29
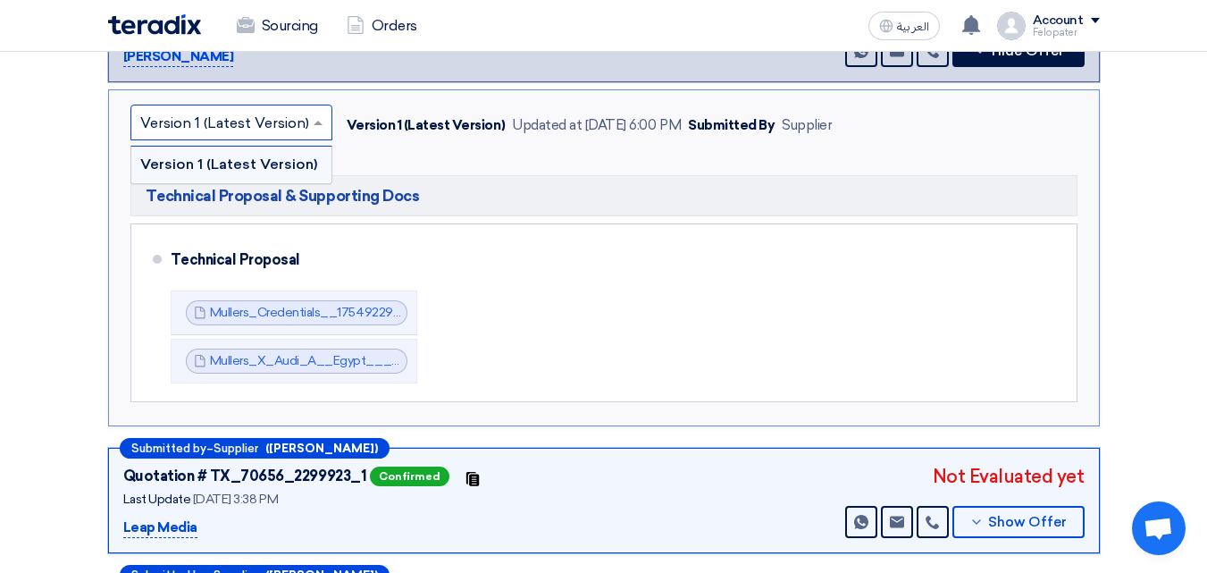
click at [284, 123] on input "text" at bounding box center [222, 124] width 164 height 29
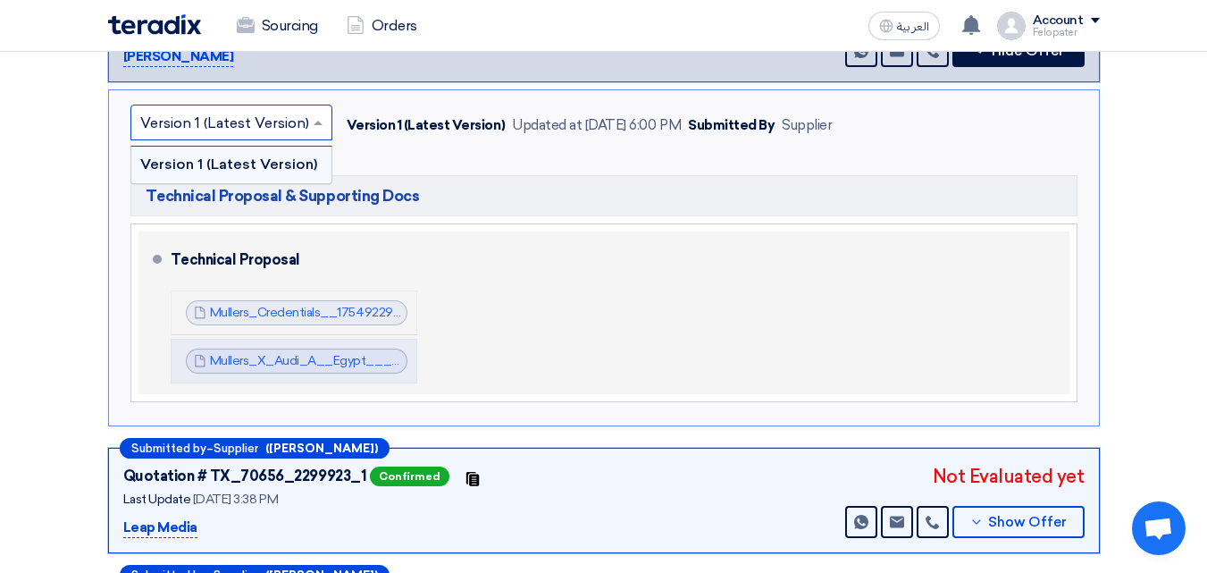
click at [340, 302] on div "Mullers_Credentials__1754922901932.pdf Mullers_Credentials__1754922901932.pdf" at bounding box center [297, 312] width 222 height 25
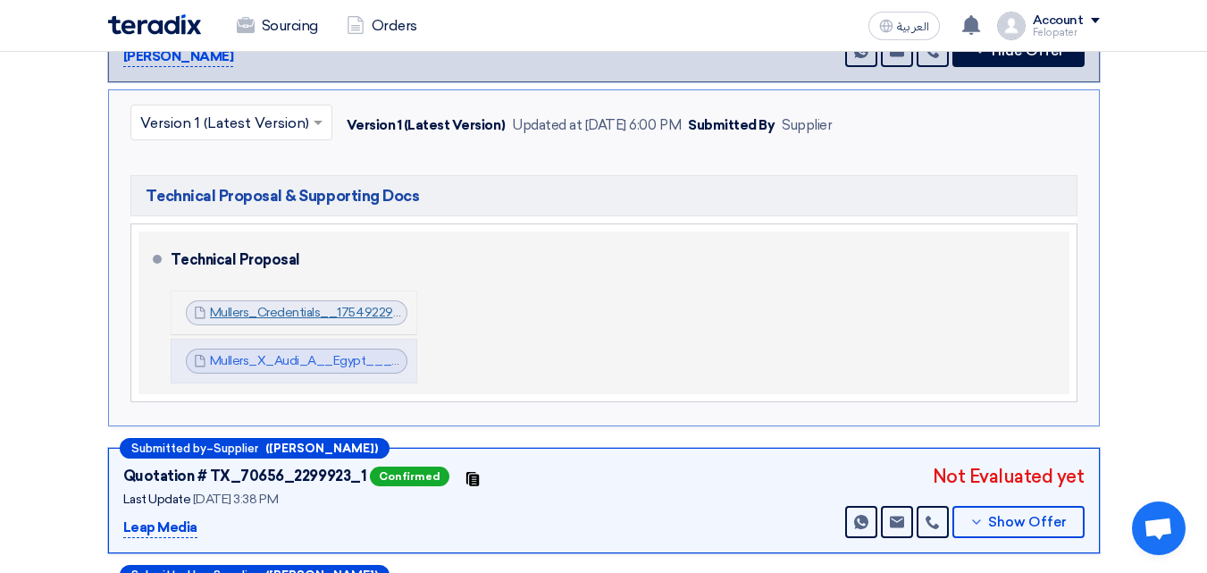
click at [353, 315] on link "Mullers_Credentials__1754922901932.pdf" at bounding box center [329, 312] width 239 height 15
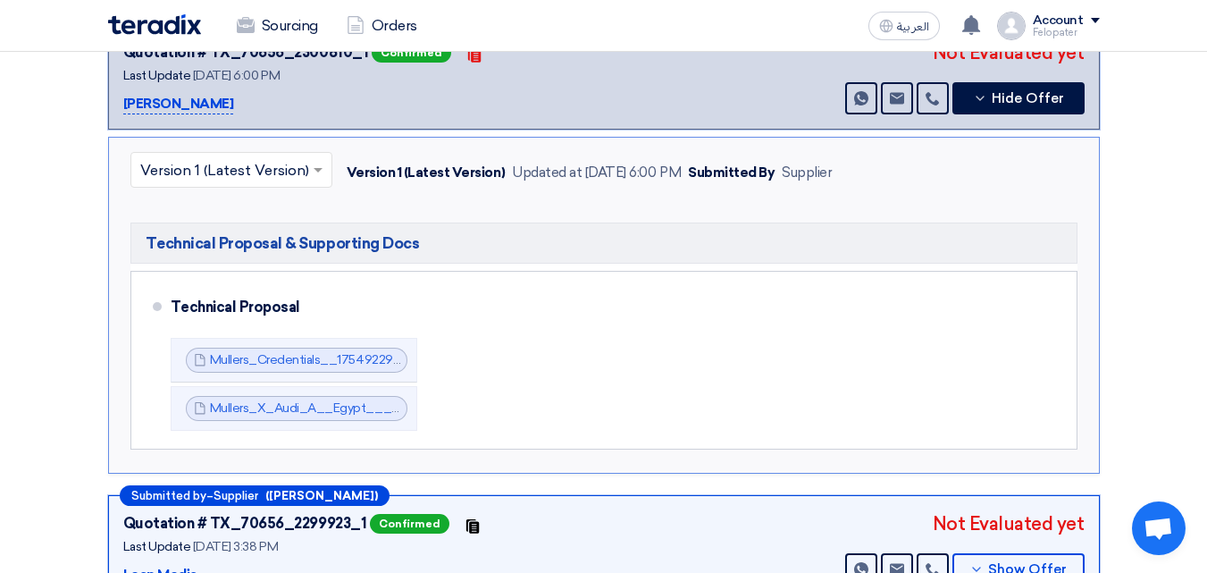
scroll to position [268, 0]
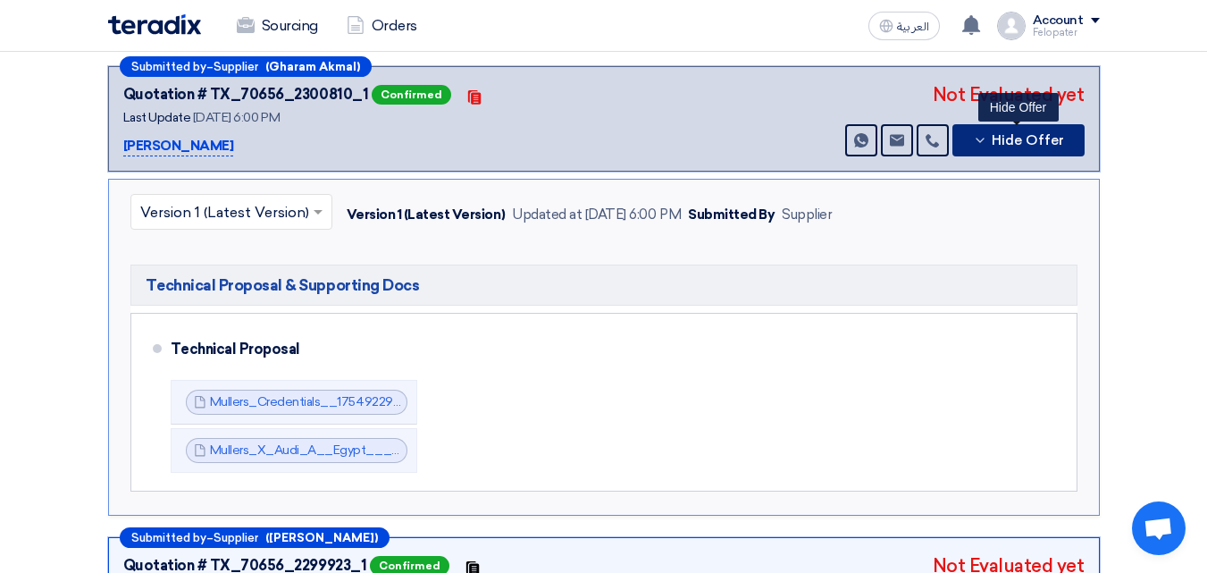
click at [1004, 128] on button "Hide Offer" at bounding box center [1018, 140] width 132 height 32
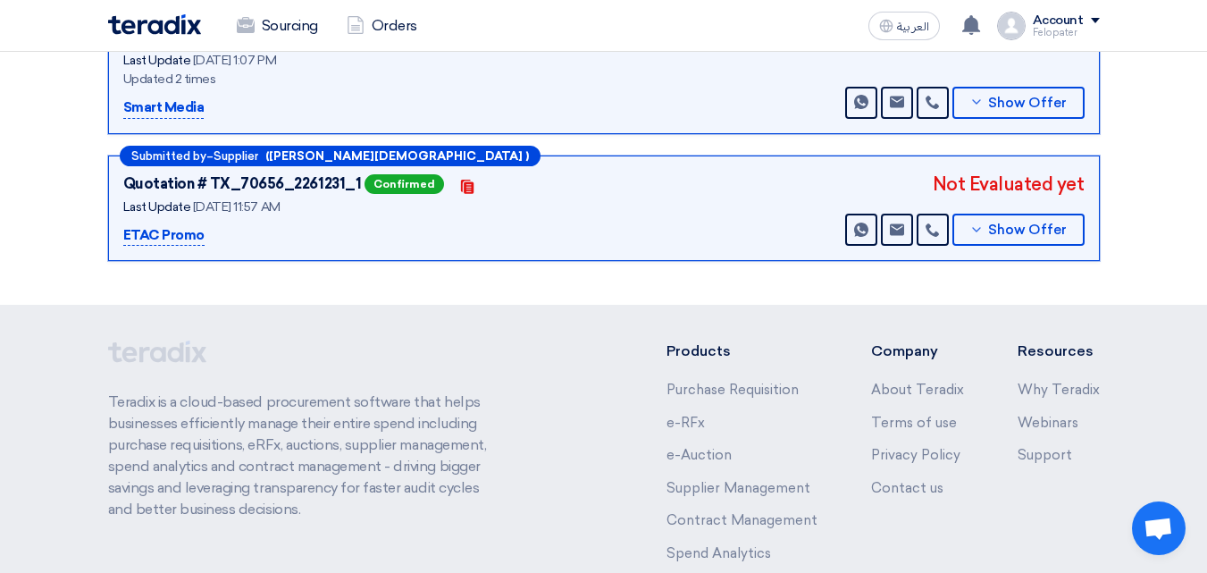
scroll to position [715, 0]
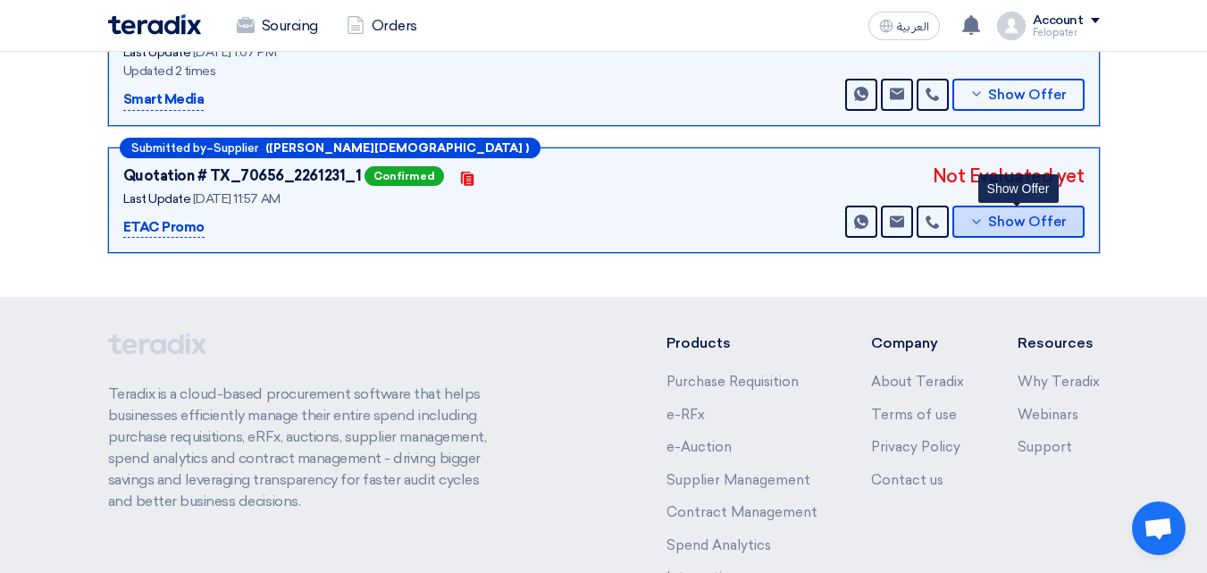
click at [994, 212] on button "Show Offer" at bounding box center [1018, 222] width 132 height 32
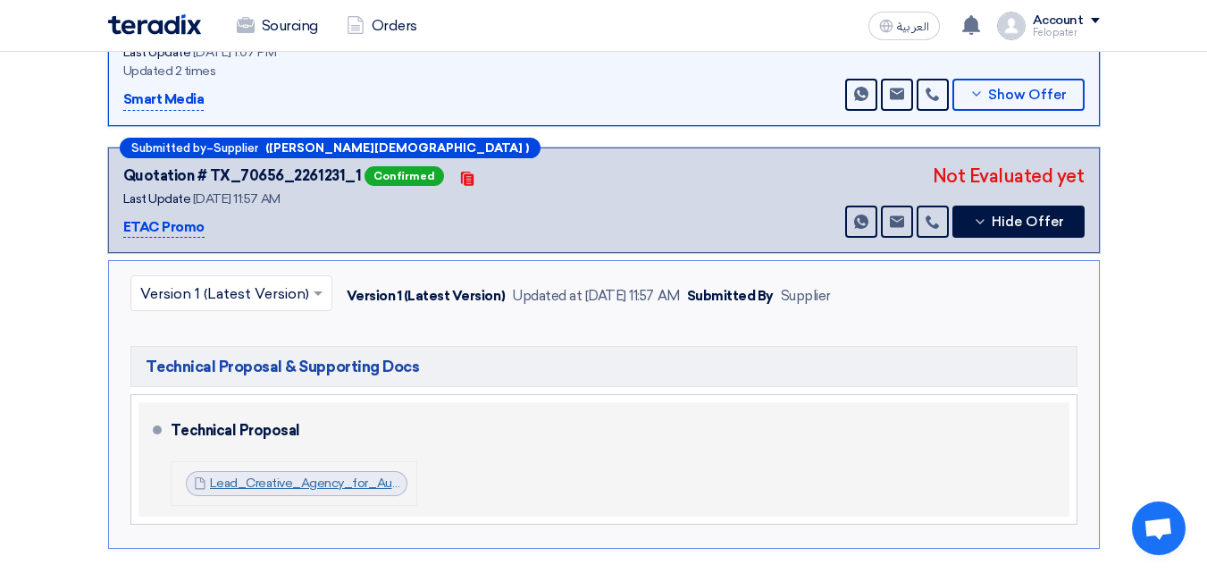
click at [321, 482] on link "Lead_Creative_Agency_for_Audi_Egypt_BOW__1753951779598.pdf" at bounding box center [410, 482] width 401 height 15
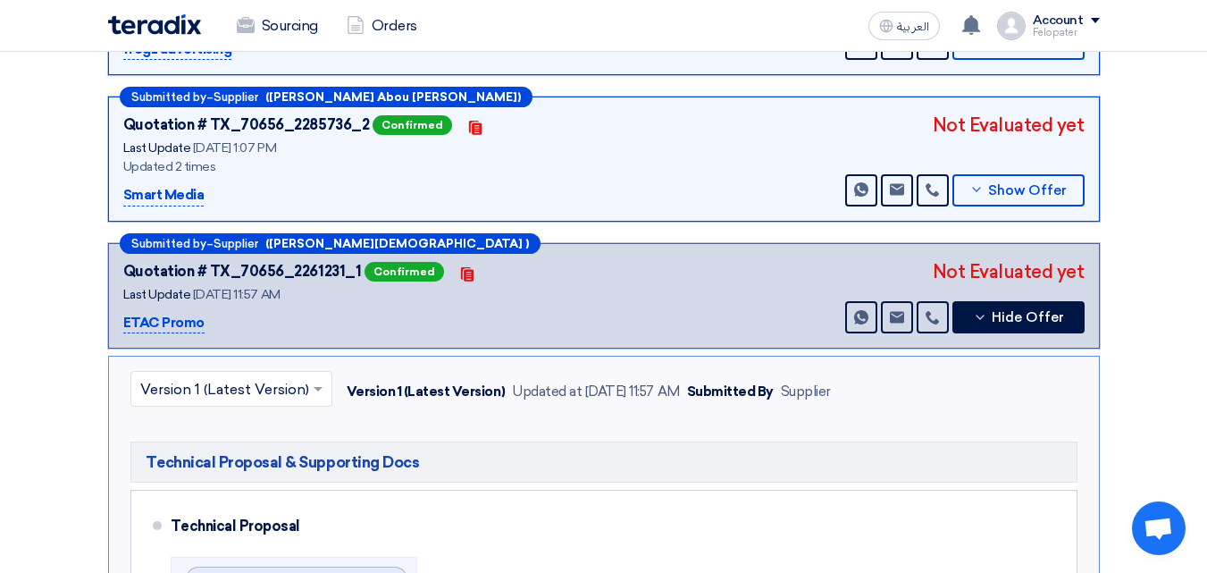
scroll to position [536, 0]
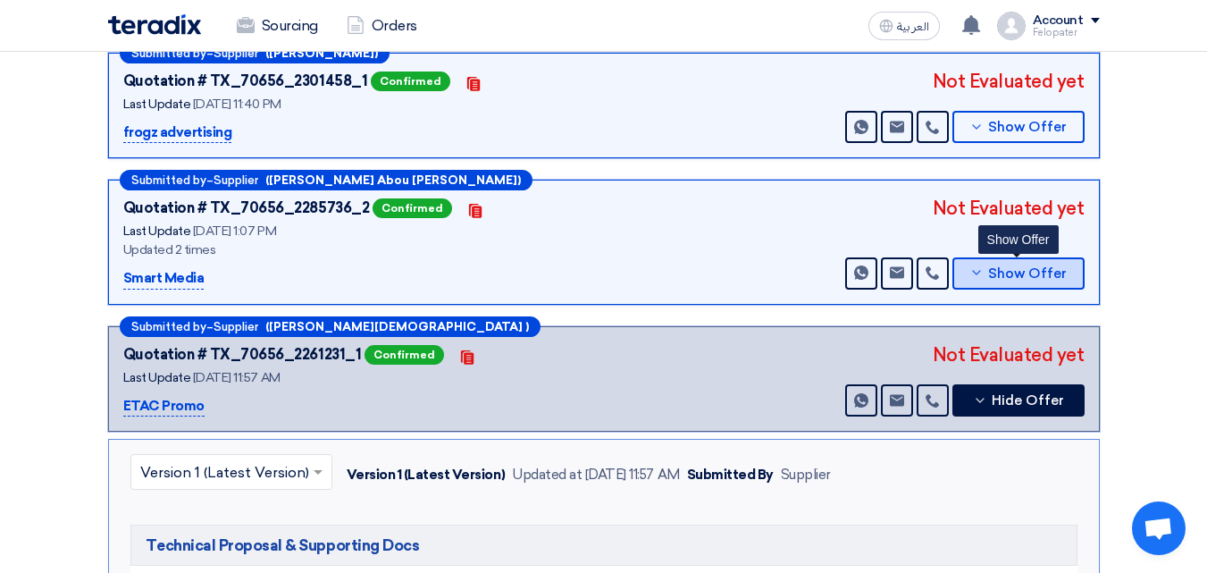
click at [994, 267] on span "Show Offer" at bounding box center [1027, 273] width 79 height 13
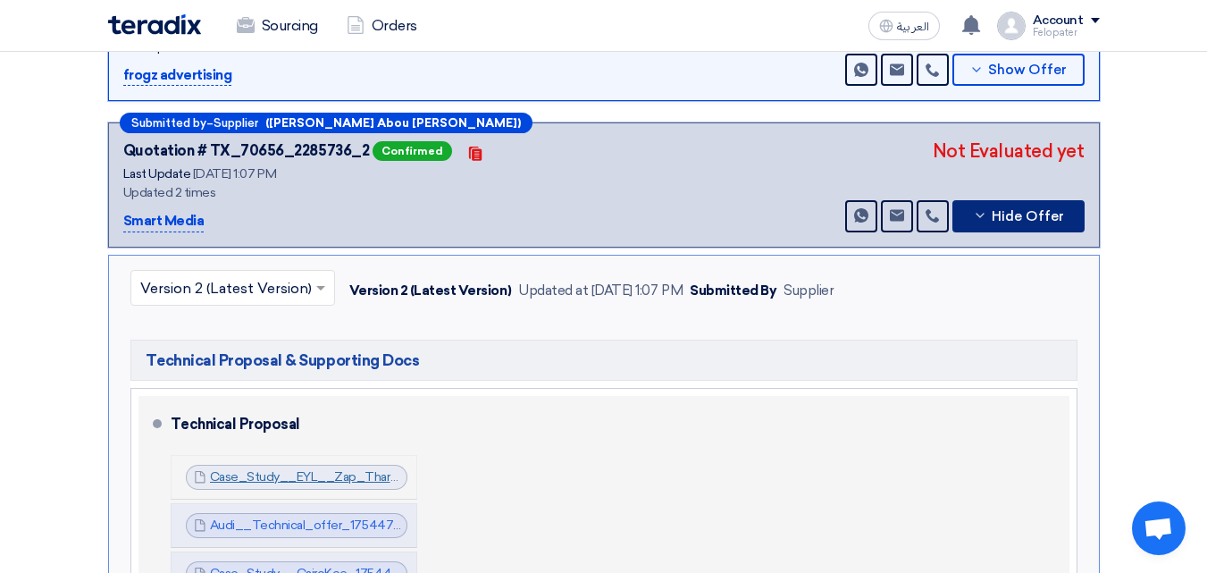
scroll to position [625, 0]
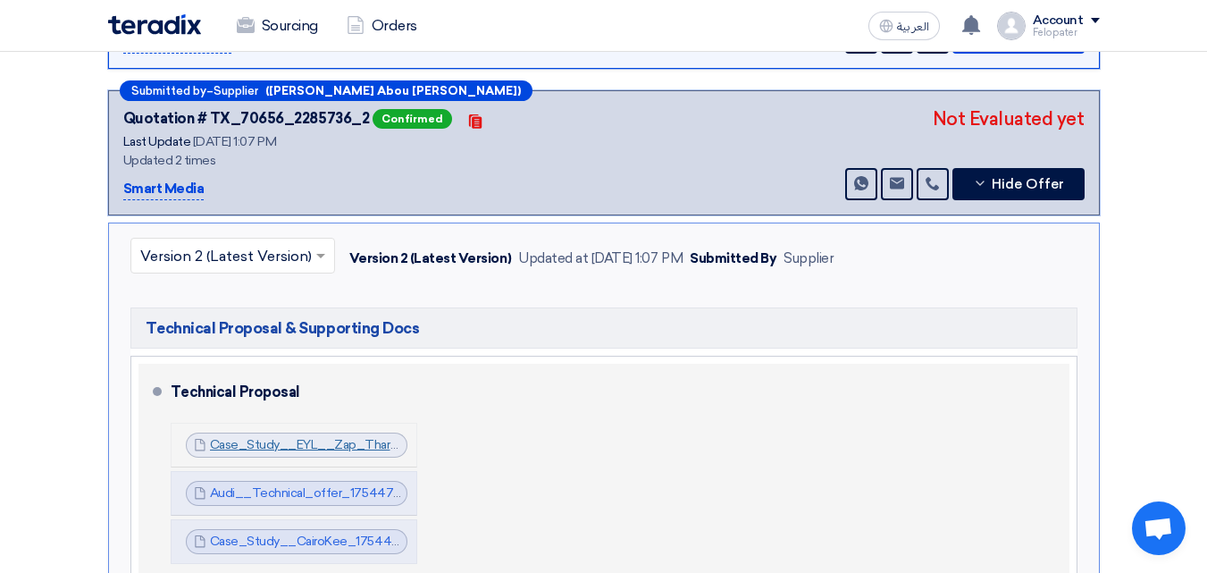
click at [264, 451] on link "Case_Study__EYL__Zap_Tharwat_1754471130327.docx" at bounding box center [372, 444] width 325 height 15
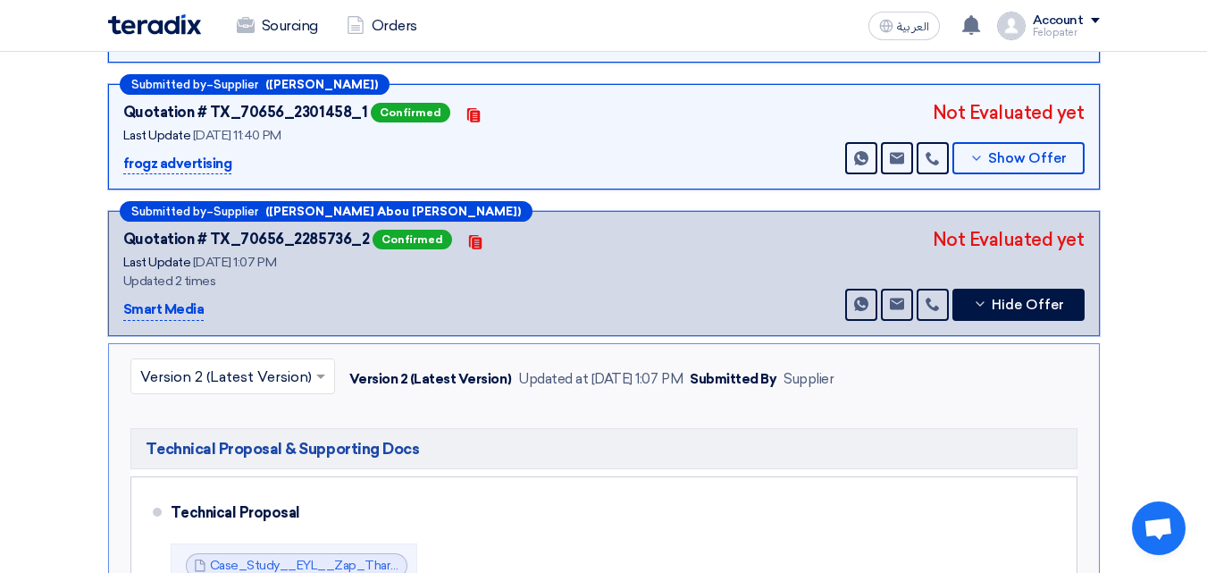
scroll to position [447, 0]
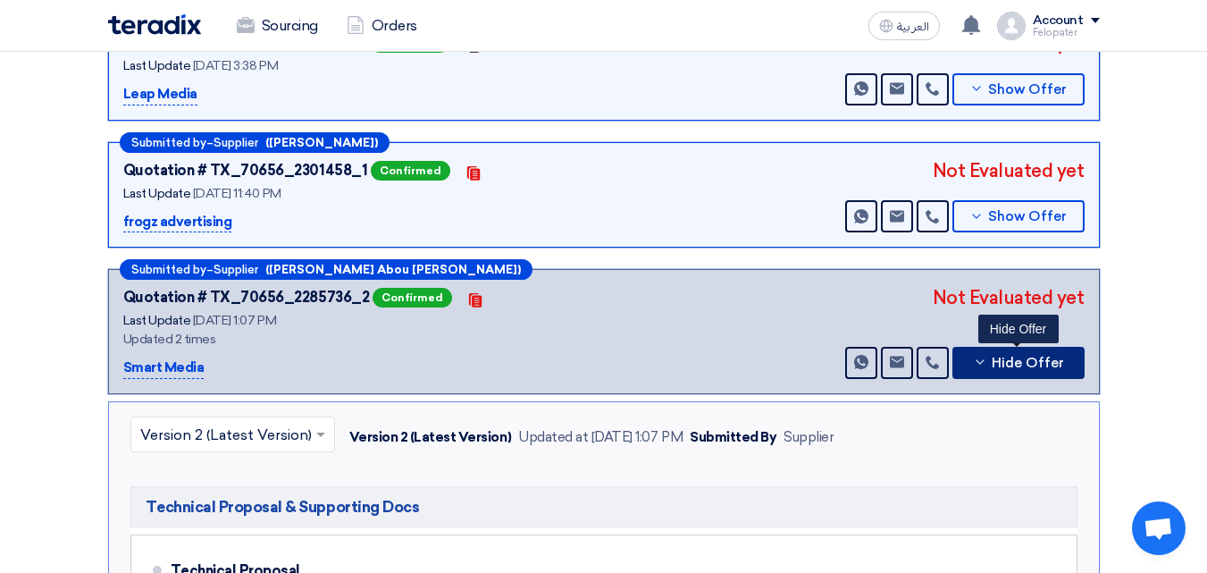
click at [1020, 357] on span "Hide Offer" at bounding box center [1028, 363] width 72 height 13
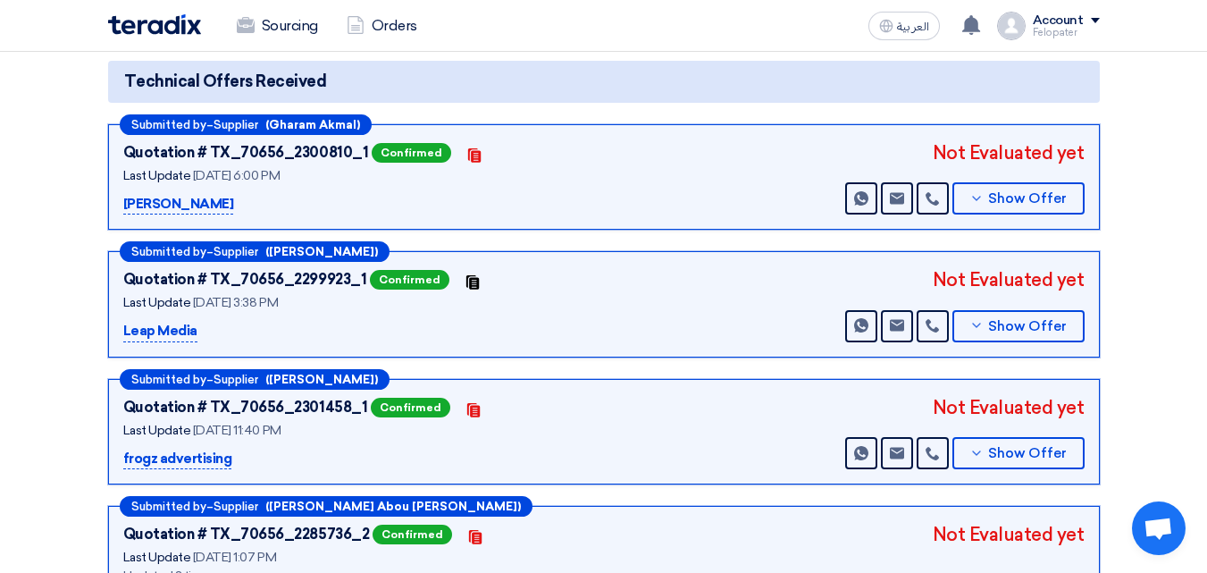
scroll to position [179, 0]
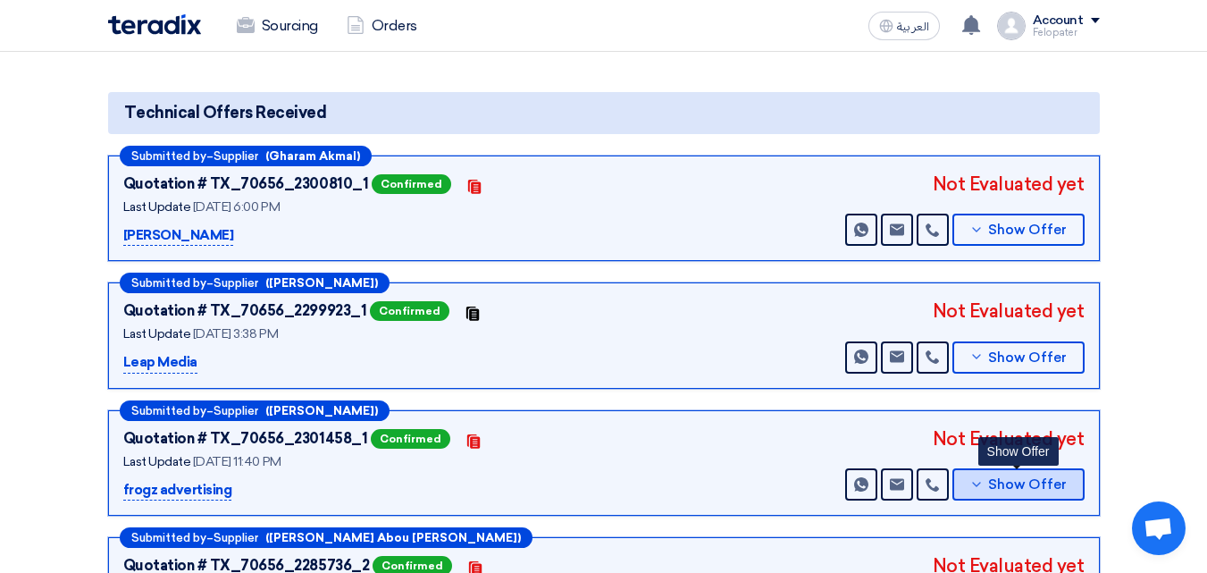
click at [996, 478] on span "Show Offer" at bounding box center [1027, 484] width 79 height 13
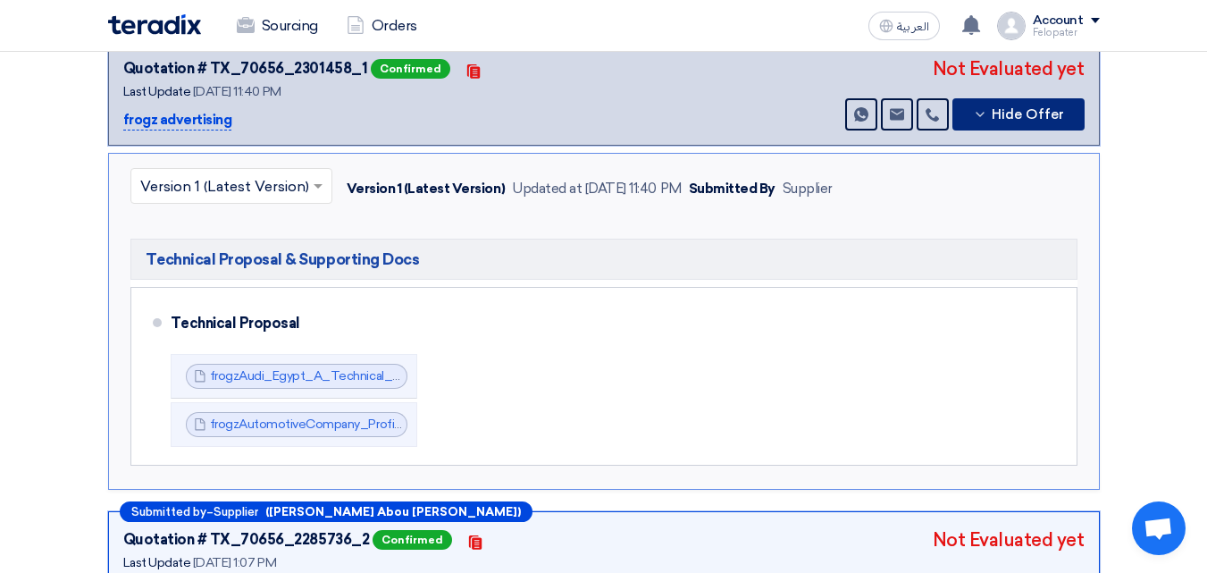
scroll to position [447, 0]
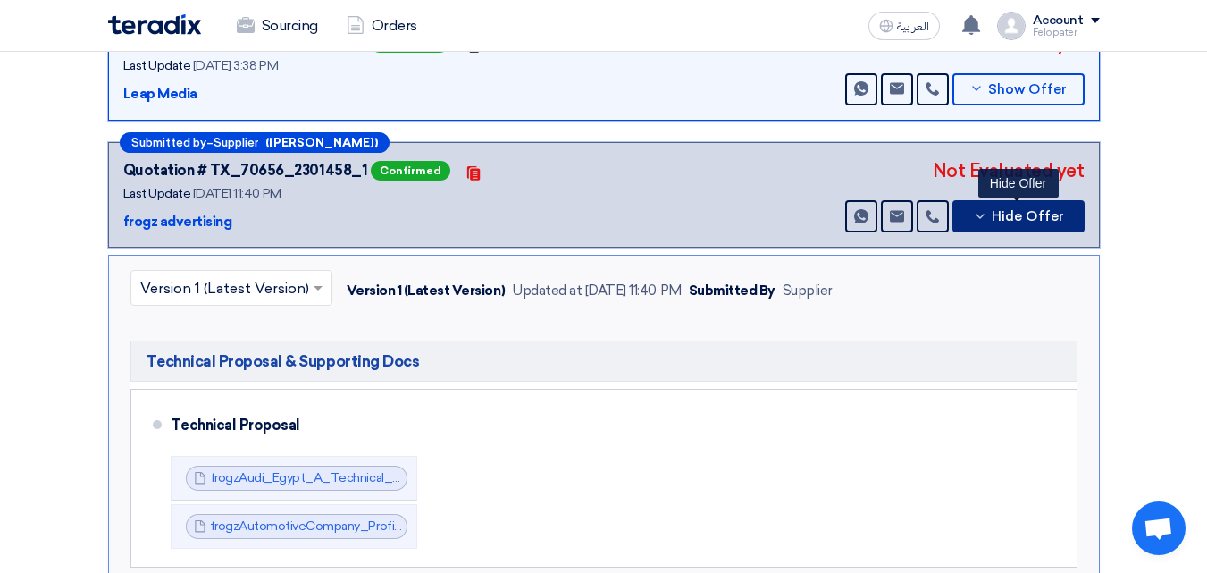
click at [1028, 215] on span "Hide Offer" at bounding box center [1028, 216] width 72 height 13
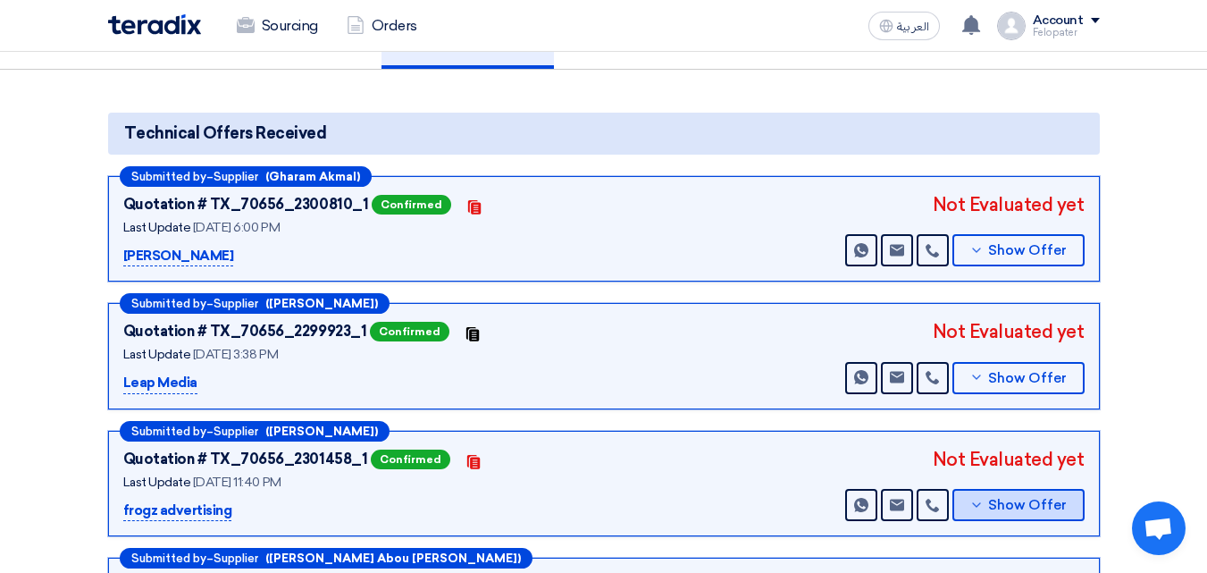
scroll to position [89, 0]
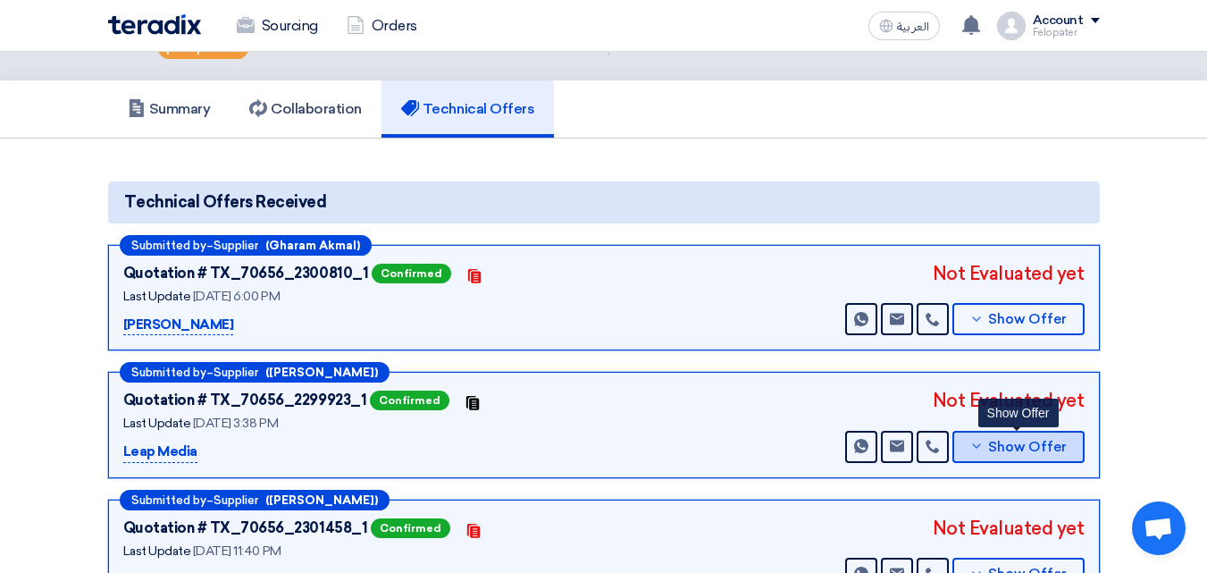
click at [990, 433] on button "Show Offer" at bounding box center [1018, 447] width 132 height 32
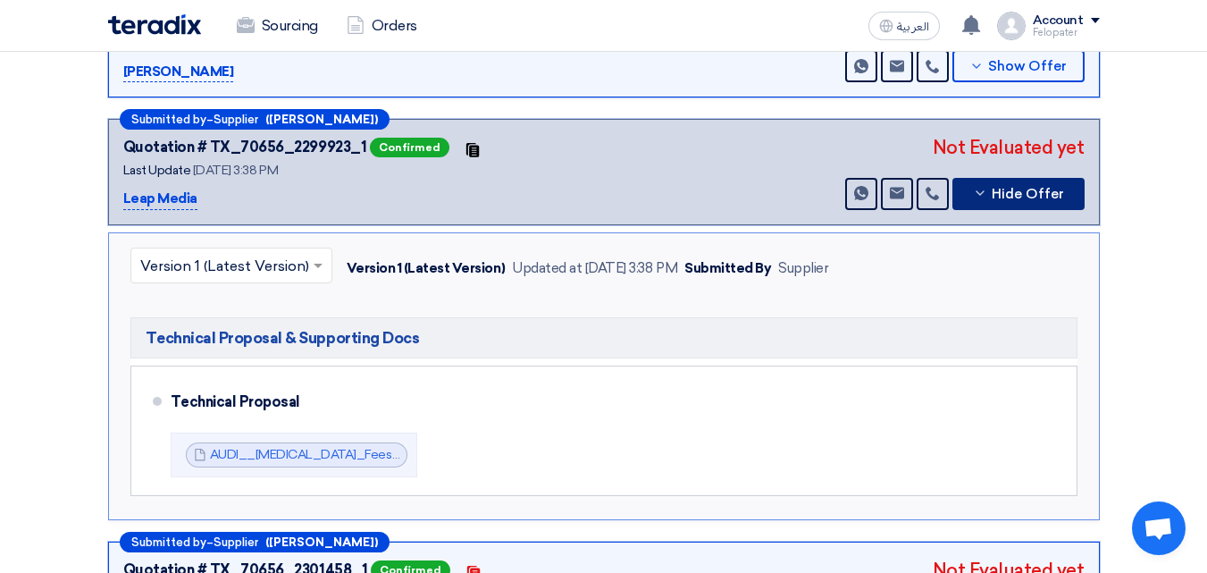
scroll to position [357, 0]
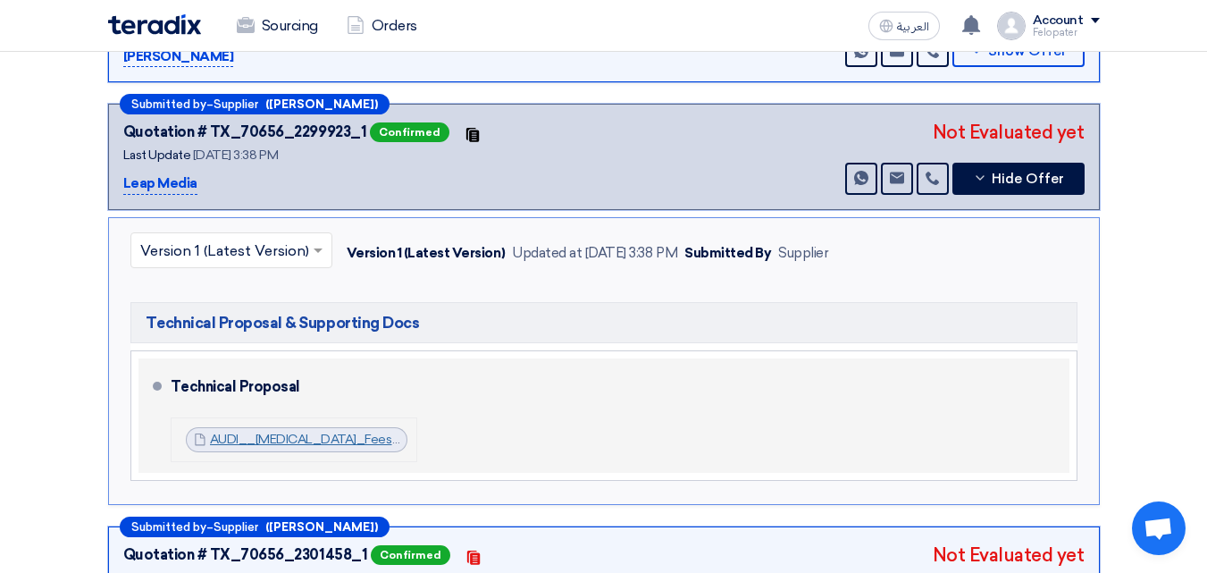
click at [375, 445] on link "AUDI__[MEDICAL_DATA]_Fees_Proposal_1754915874929.pdf" at bounding box center [389, 439] width 359 height 15
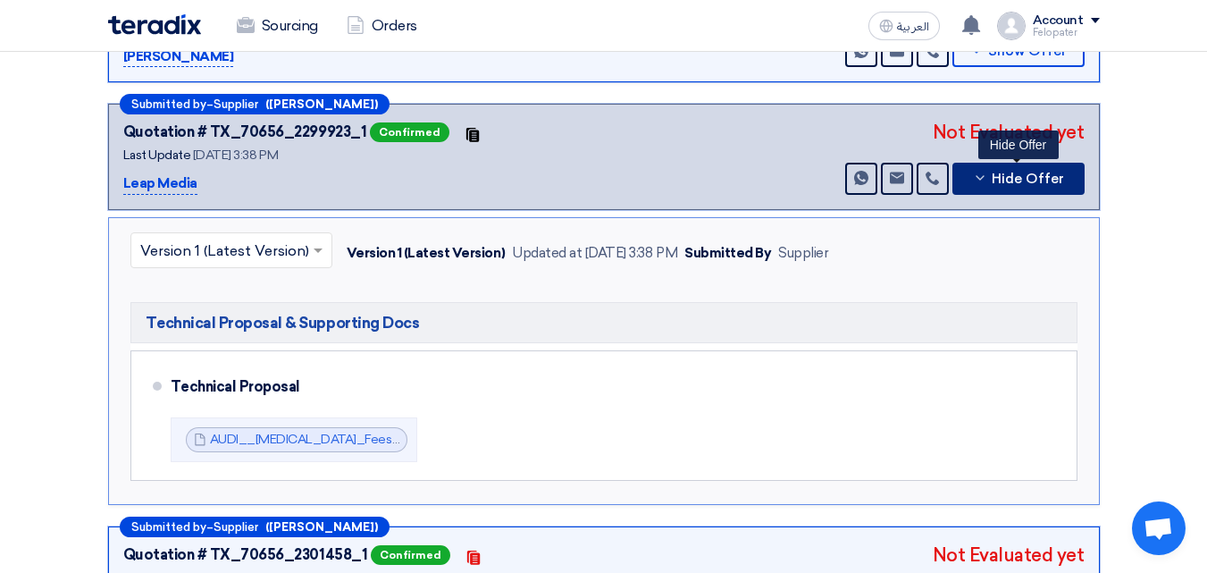
click at [997, 164] on button "Hide Offer" at bounding box center [1018, 179] width 132 height 32
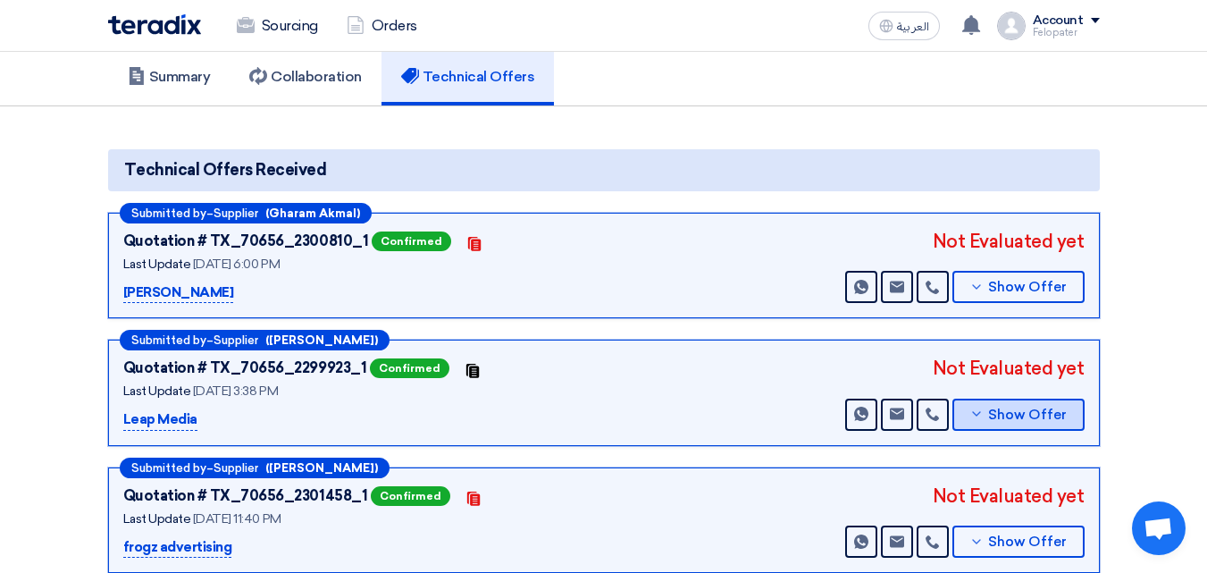
scroll to position [89, 0]
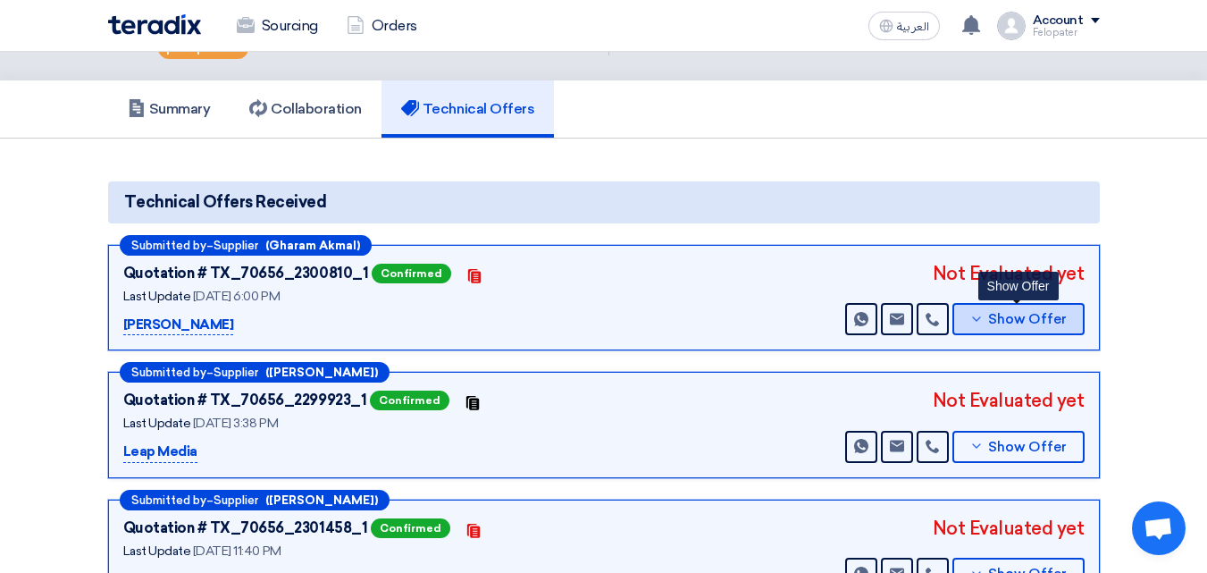
click at [994, 319] on span "Show Offer" at bounding box center [1027, 319] width 79 height 13
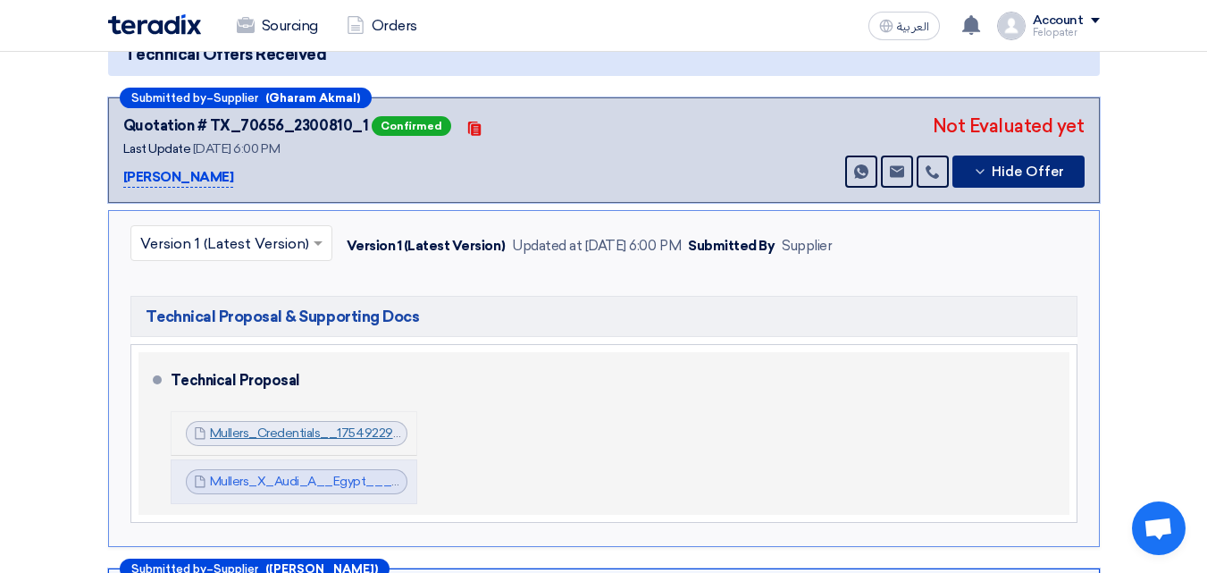
scroll to position [268, 0]
